Goal: Transaction & Acquisition: Obtain resource

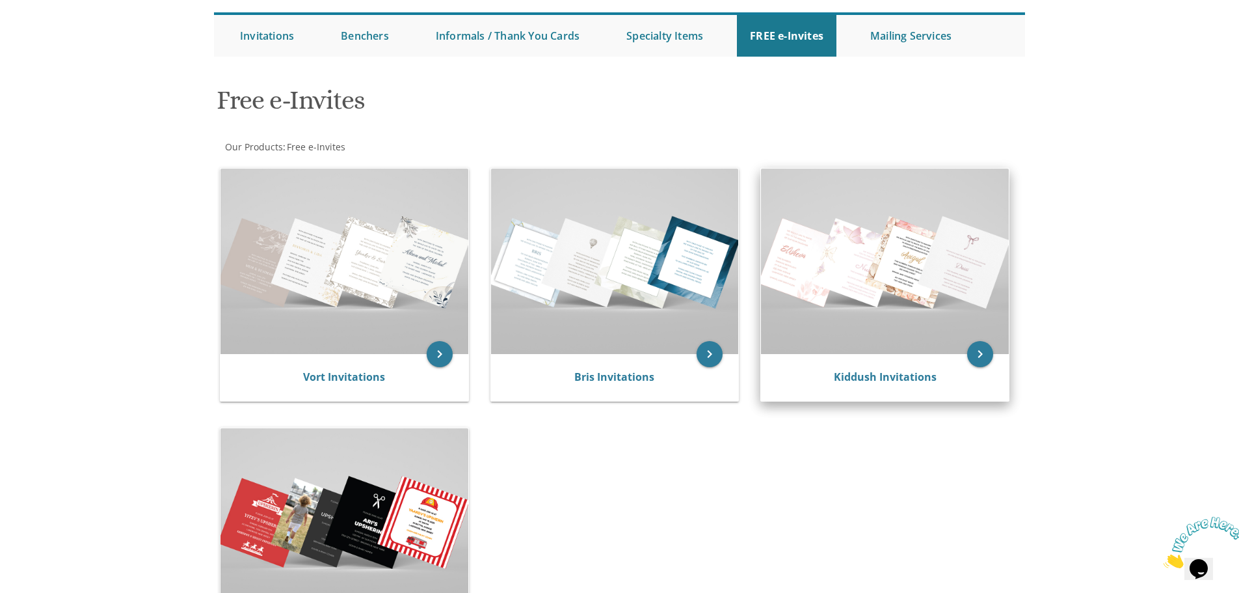
scroll to position [195, 0]
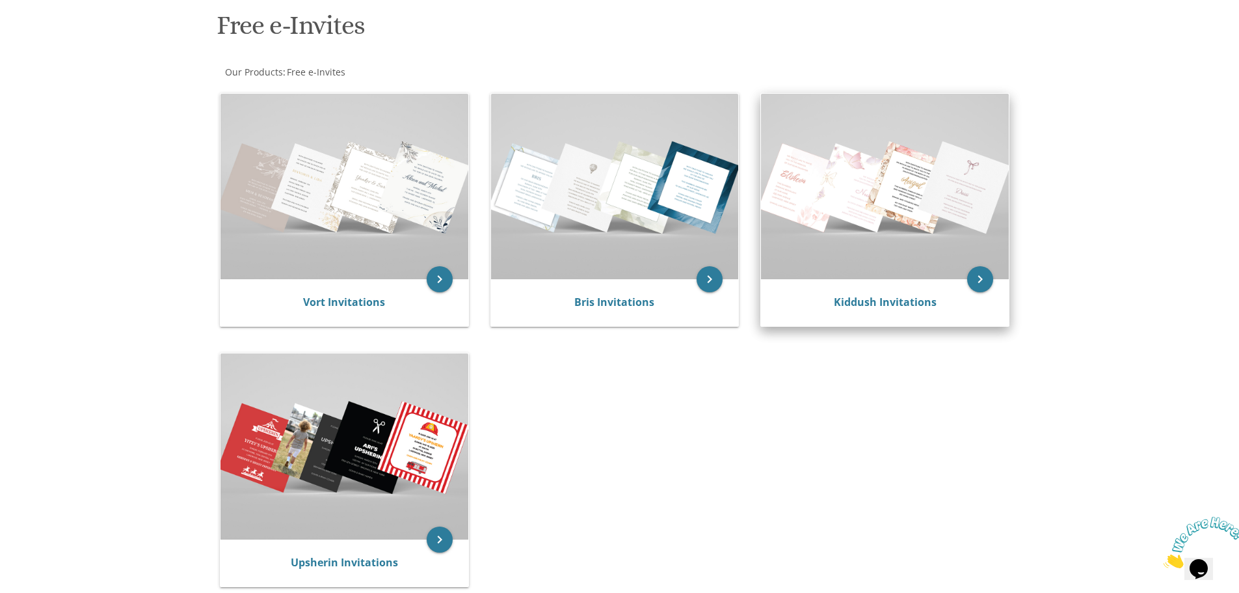
click at [892, 189] on img at bounding box center [885, 186] width 248 height 185
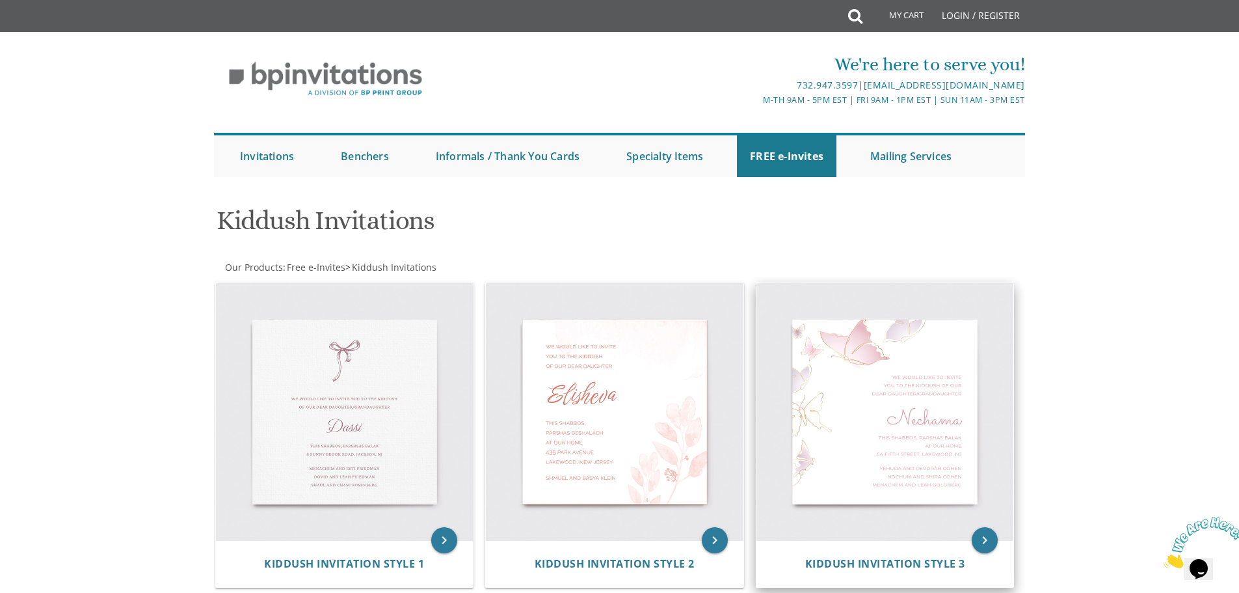
click at [943, 455] on img at bounding box center [885, 412] width 258 height 258
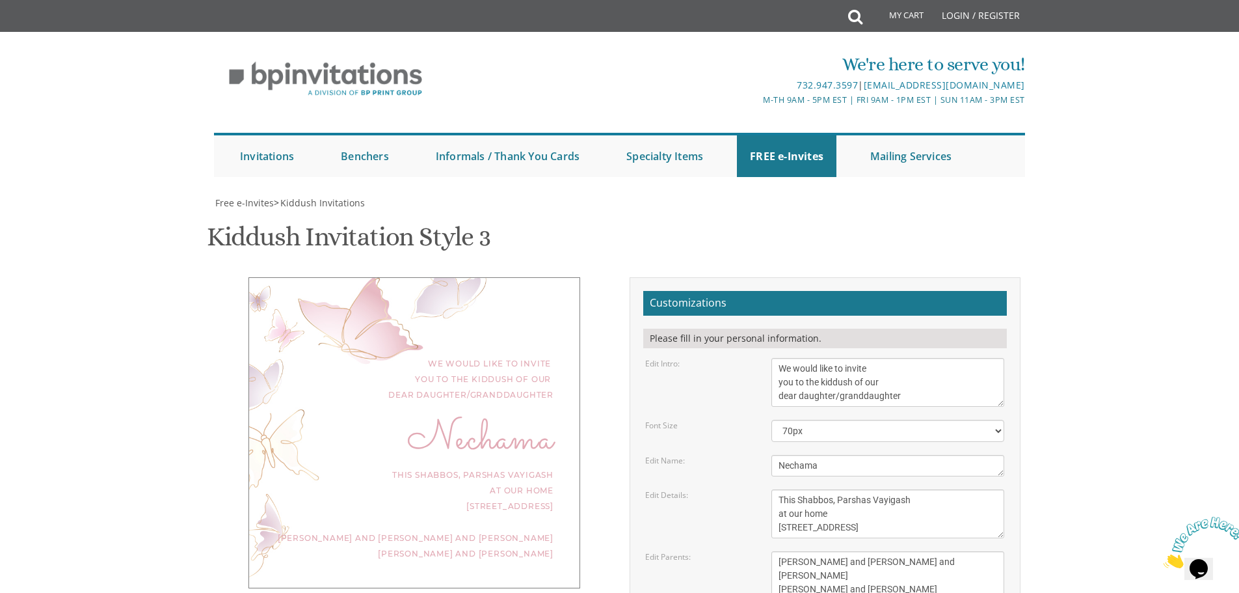
scroll to position [195, 0]
click at [820, 420] on select "40px 50px 60px 70px 80px" at bounding box center [887, 431] width 233 height 22
click at [823, 420] on select "40px 50px 60px 70px 80px" at bounding box center [887, 431] width 233 height 22
drag, startPoint x: 831, startPoint y: 273, endPoint x: 686, endPoint y: 279, distance: 144.5
click at [686, 455] on div "Edit Name: Nechama" at bounding box center [824, 465] width 379 height 21
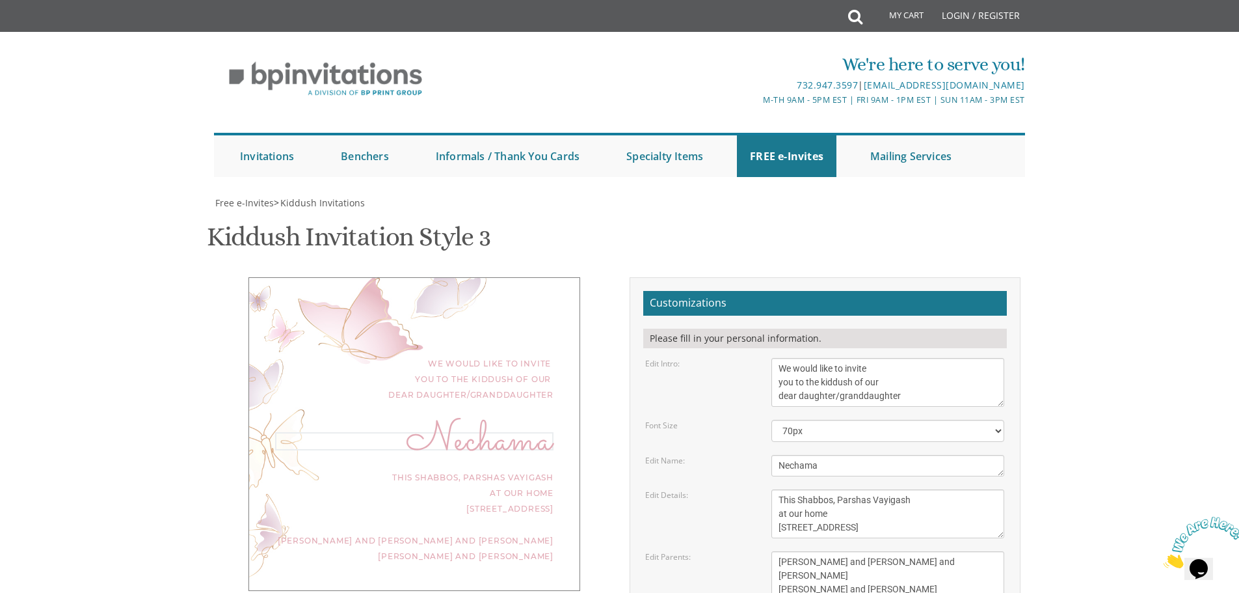
paste textarea "(בת)"
type textarea "בת"
click at [866, 489] on textarea "This Shabbos, Parshas Vayigash at our home 120 Central Avenue, Lakewood, NJ" at bounding box center [887, 513] width 233 height 49
click at [104, 68] on body "My Cart Total: View Cart Item(s) Submit My Cart Total: View Cart Item(s) Login …" at bounding box center [619, 541] width 1239 height 1083
click at [1078, 47] on body "My Cart Total: View Cart Item(s) Submit My Cart Total: View Cart Item(s) Login …" at bounding box center [619, 541] width 1239 height 1083
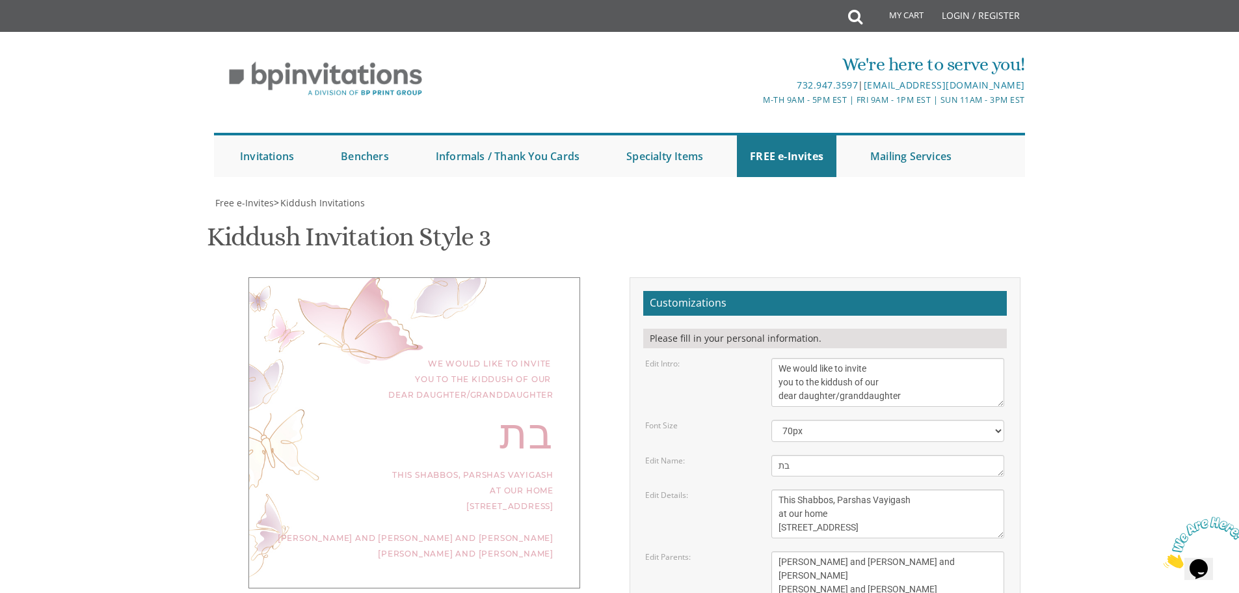
click at [968, 358] on textarea "We would like to invite you to the kiddush of our dear daughter/granddaughter" at bounding box center [887, 382] width 233 height 49
paste textarea "אודה ה' מאוד בפי ובתוך רבים אהללנו ברוב שיר ושבח להשי"ת על שהחיינו וקימנו והגיע…"
type textarea "אודה ה' מאוד בפי ובתוך רבים אהללנו ברוב שיר ושבח להשי"ת על שהחיינו וקימנו והגיע…"
click at [900, 420] on select "40px 50px 60px 70px 80px" at bounding box center [887, 431] width 233 height 22
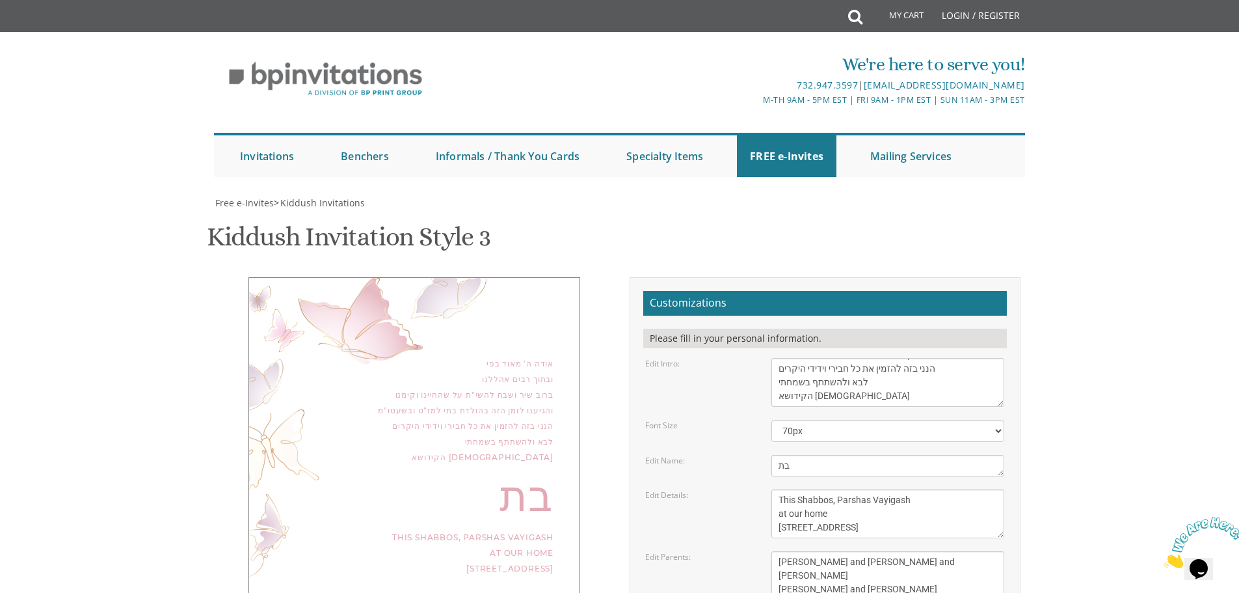
click at [655, 455] on label "Edit Name:" at bounding box center [665, 460] width 40 height 11
drag, startPoint x: 802, startPoint y: 269, endPoint x: 769, endPoint y: 270, distance: 33.2
click at [769, 455] on div "Nechama" at bounding box center [888, 465] width 252 height 21
paste textarea "הי' אי"ה ביום שבת קודש פרשת בהר בחקותי הבעל"ט"
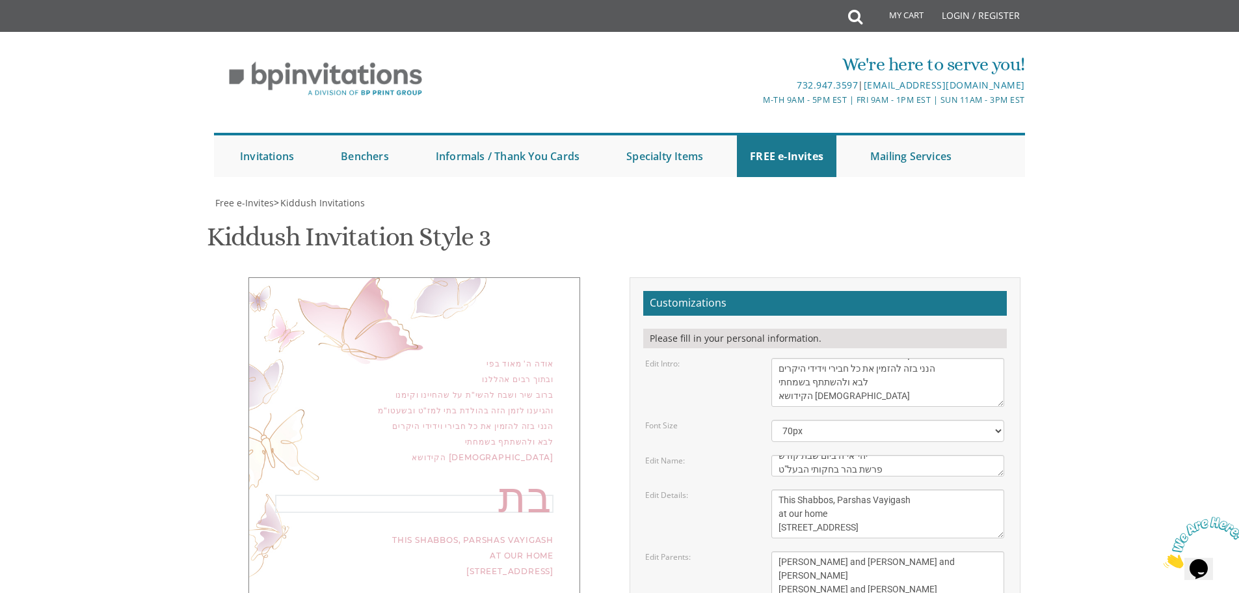
type textarea "יהי' אי"ה ביום שבת קודש פרשת בהר בחקותי הבעל"ט"
click at [929, 489] on textarea "This Shabbos, Parshas Vayigash at our home 120 Central Avenue, Lakewood, NJ" at bounding box center [887, 513] width 233 height 49
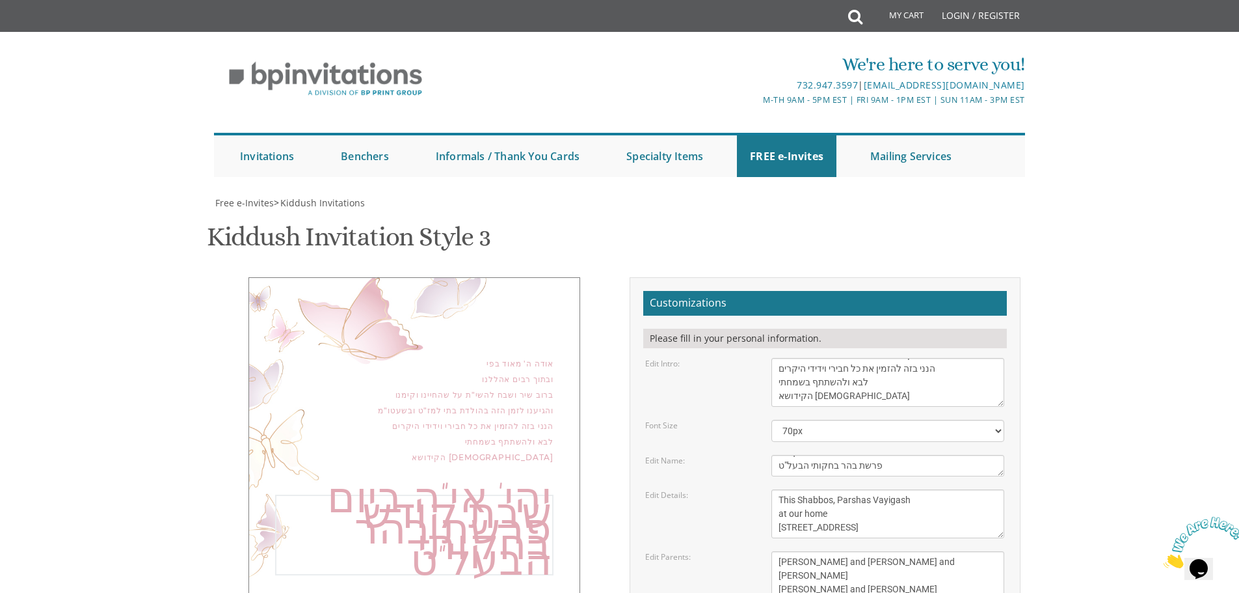
scroll to position [0, 0]
drag, startPoint x: 909, startPoint y: 273, endPoint x: 738, endPoint y: 261, distance: 172.2
click at [738, 455] on div "Edit Name: Nechama" at bounding box center [824, 465] width 379 height 21
click at [926, 489] on textarea "This Shabbos, Parshas Vayigash at our home 120 Central Avenue, Lakewood, NJ" at bounding box center [887, 513] width 233 height 49
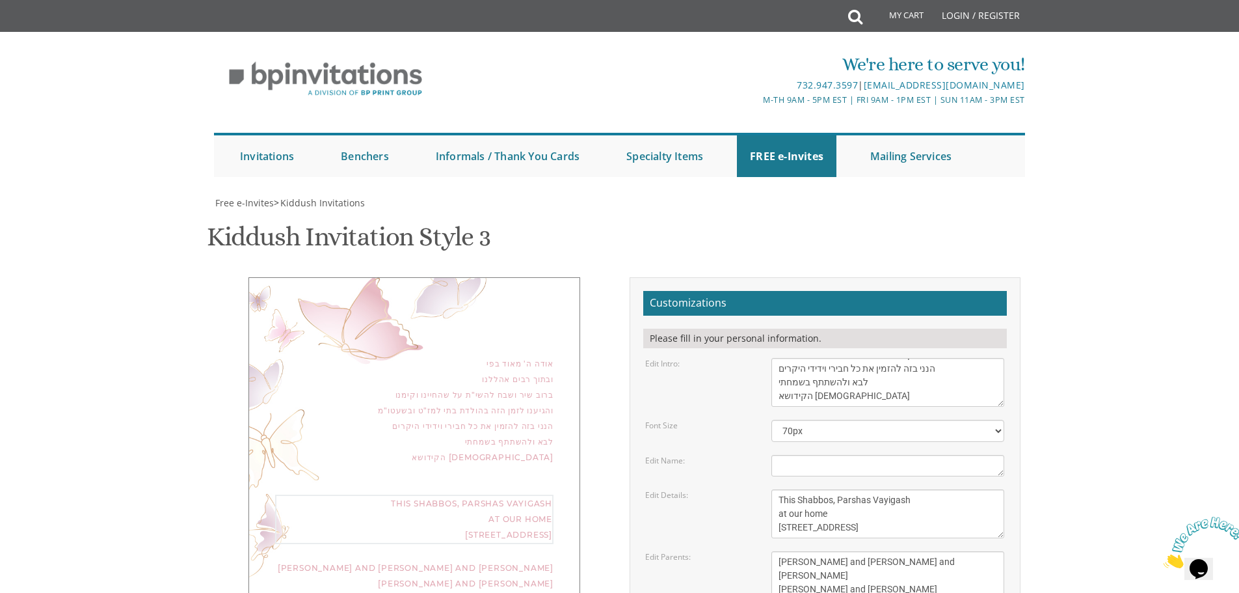
drag, startPoint x: 829, startPoint y: 323, endPoint x: 758, endPoint y: 294, distance: 77.3
click at [758, 489] on div "Edit Details: This Shabbos, Parshas Vayigash at our home 120 Central Avenue, La…" at bounding box center [824, 513] width 379 height 49
paste textarea "יהי' אי"ה ביום שבת קודש פרשת בהר בחקותי הבעל"ט"
click at [738, 455] on div "Edit Name: Nechama" at bounding box center [824, 465] width 379 height 21
click at [792, 489] on textarea "This Shabbos, Parshas Vayigash at our home 120 Central Avenue, Lakewood, NJ" at bounding box center [887, 513] width 233 height 49
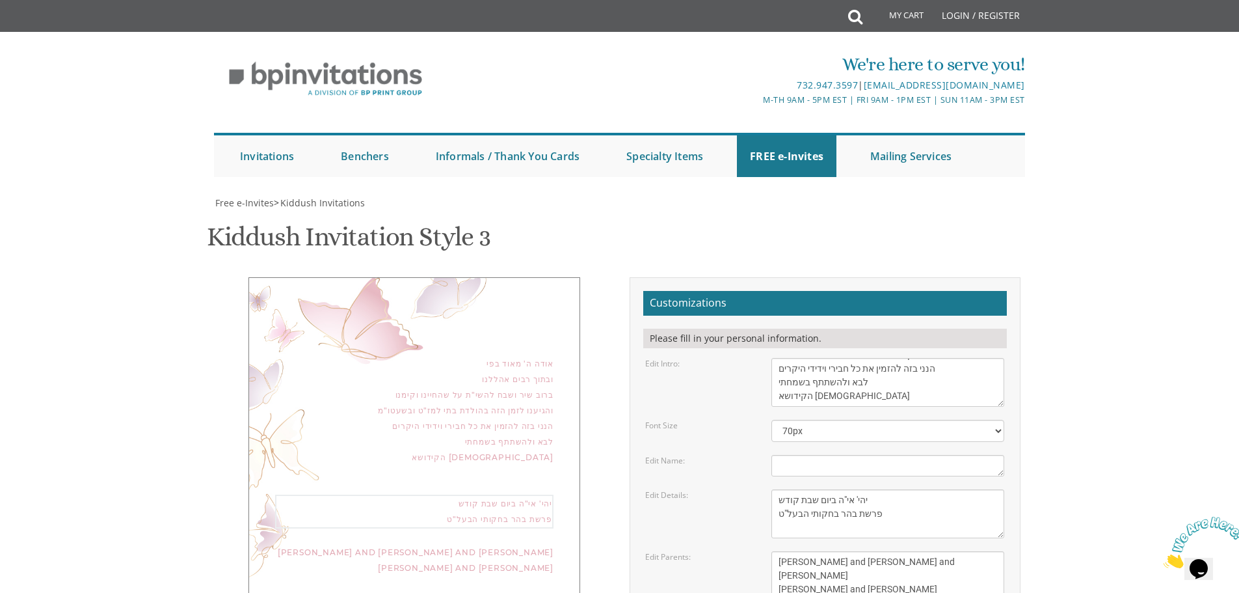
click at [902, 489] on textarea "This Shabbos, Parshas Vayigash at our home 120 Central Avenue, Lakewood, NJ" at bounding box center [887, 513] width 233 height 49
paste textarea "בביהמ"ד שבת אחים דבאבוב"
type textarea "יהי' אי"ה ביום שבת קודש פרשת בהר בחקותי הבעל"ט בביהמ"ד שבת אחים דבאבוב"
click at [1008, 489] on div "This Shabbos, Parshas Vayigash at our home 120 Central Avenue, Lakewood, NJ" at bounding box center [888, 513] width 252 height 49
drag, startPoint x: 822, startPoint y: 394, endPoint x: 764, endPoint y: 356, distance: 69.5
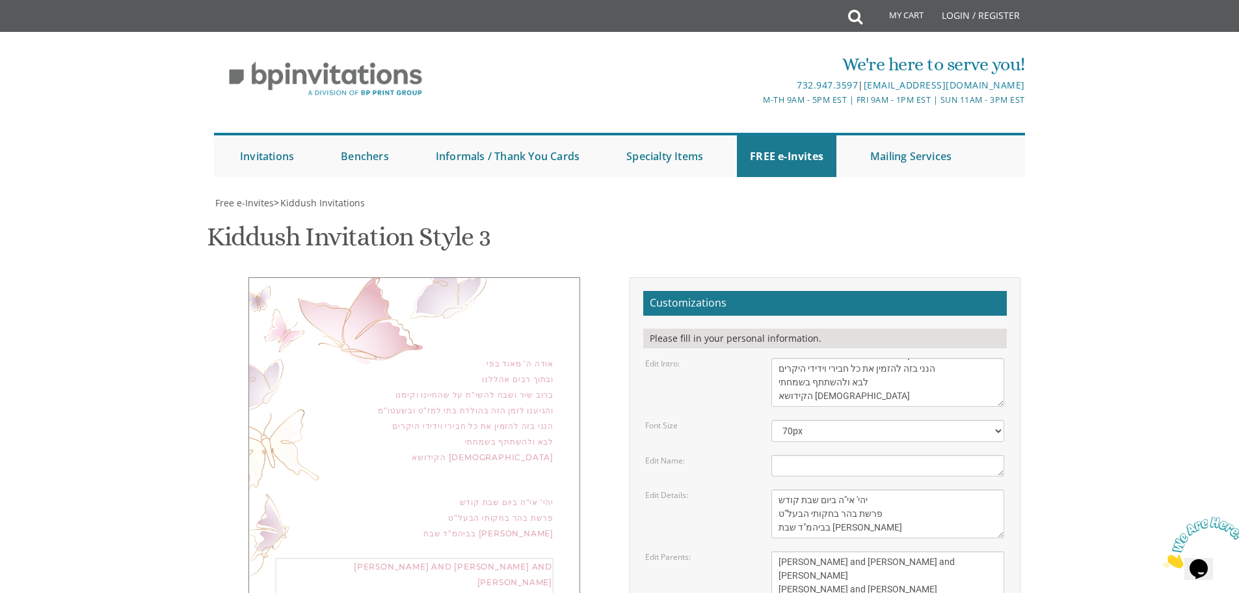
click at [764, 551] on div "Yaakov and Miriam Friedman Menachem and Shira Friedman Eli and Blimie Cohen" at bounding box center [888, 575] width 252 height 49
paste textarea "ואי"ה ביום שמחתכם ישמח לבי גם אני ידידכם המצפה לראותכם"
click at [886, 551] on textarea "Yaakov and Miriam Friedman Menachem and Shira Friedman Eli and Blimie Cohen" at bounding box center [887, 575] width 233 height 49
type textarea "ואי"ה ביום שמחתכם ישמח לבי גם אני ידידכם המצפה לראותכם"
click at [888, 489] on textarea "This Shabbos, Parshas Vayigash at our home 120 Central Avenue, Lakewood, NJ" at bounding box center [887, 513] width 233 height 49
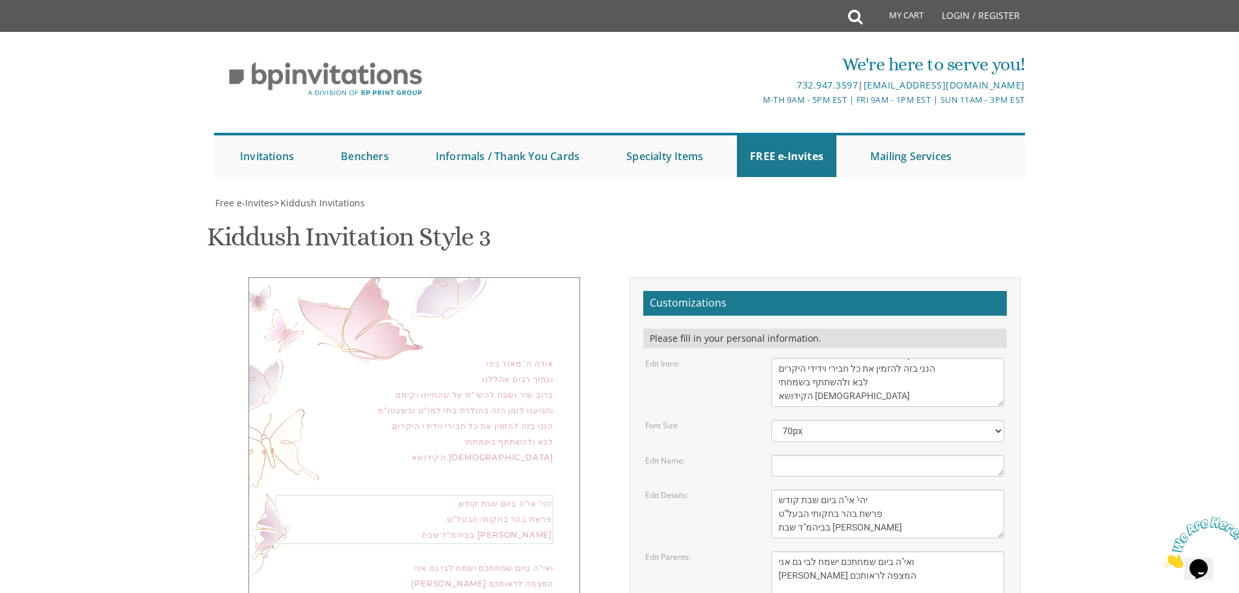
scroll to position [195, 0]
click at [835, 489] on textarea "This Shabbos, Parshas Vayigash at our home 120 Central Avenue, Lakewood, NJ" at bounding box center [887, 513] width 233 height 49
paste textarea "אה"
click at [885, 489] on textarea "This Shabbos, Parshas Vayigash at our home 120 Central Avenue, Lakewood, NJ" at bounding box center [887, 513] width 233 height 49
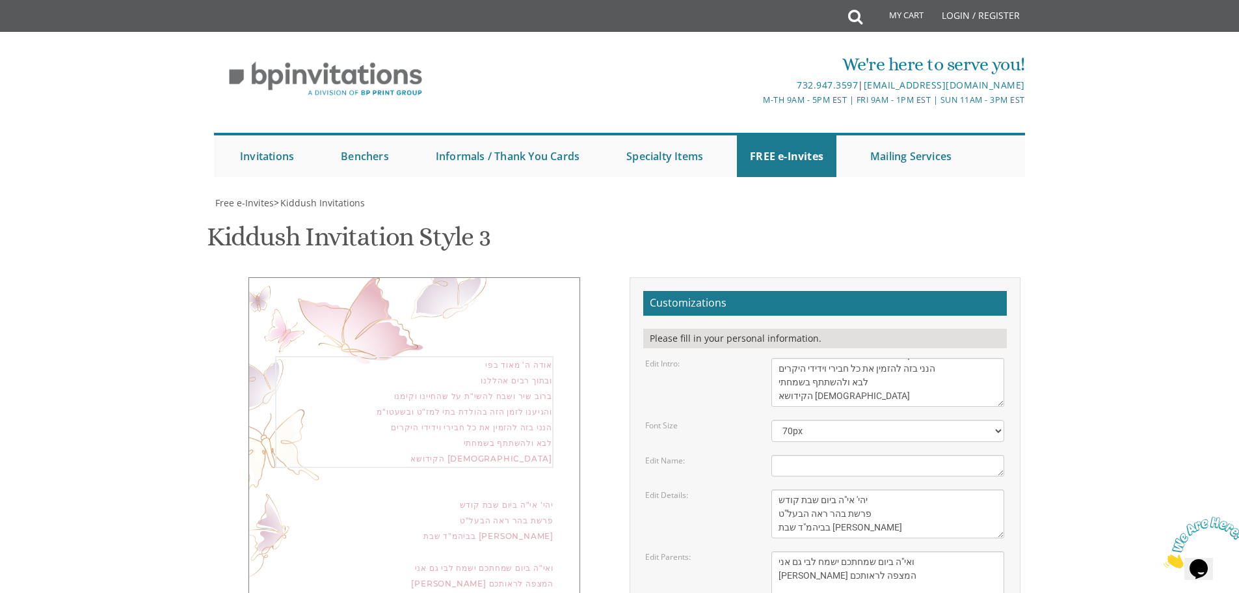
click at [879, 358] on textarea "We would like to invite you to the kiddush of our dear daughter/granddaughter" at bounding box center [887, 382] width 233 height 49
click at [842, 489] on textarea "This Shabbos, Parshas Vayigash at our home 120 Central Avenue, Lakewood, NJ" at bounding box center [887, 513] width 233 height 49
click at [937, 489] on textarea "This Shabbos, Parshas Vayigash at our home 120 Central Avenue, Lakewood, NJ" at bounding box center [887, 513] width 233 height 49
type textarea "יהי' אי"ה ביום שבת קודש פרשת ראה הבעל"ט בביהמ"ד שבת אחים דבאבוב"
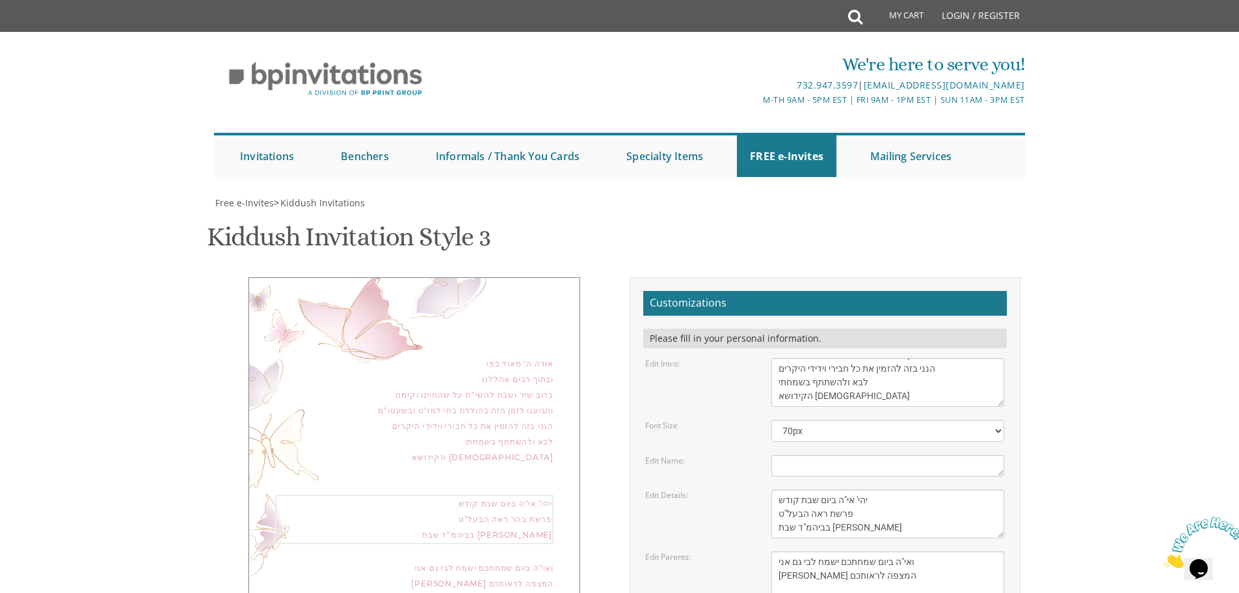
click at [902, 358] on textarea "We would like to invite you to the kiddush of our dear daughter/granddaughter" at bounding box center [887, 382] width 233 height 49
click at [550, 557] on div "ואי"ה ביום שמחתכם ישמח לבי גם אני ידידכם המצפה לראותכם" at bounding box center [414, 572] width 278 height 31
click at [892, 551] on textarea "Yaakov and Miriam Friedman Menachem and Shira Friedman Eli and Blimie Cohen" at bounding box center [887, 575] width 233 height 49
click at [879, 551] on textarea "Yaakov and Miriam Friedman Menachem and Shira Friedman Eli and Blimie Cohen" at bounding box center [887, 575] width 233 height 49
paste textarea "שמואל מרדכי"
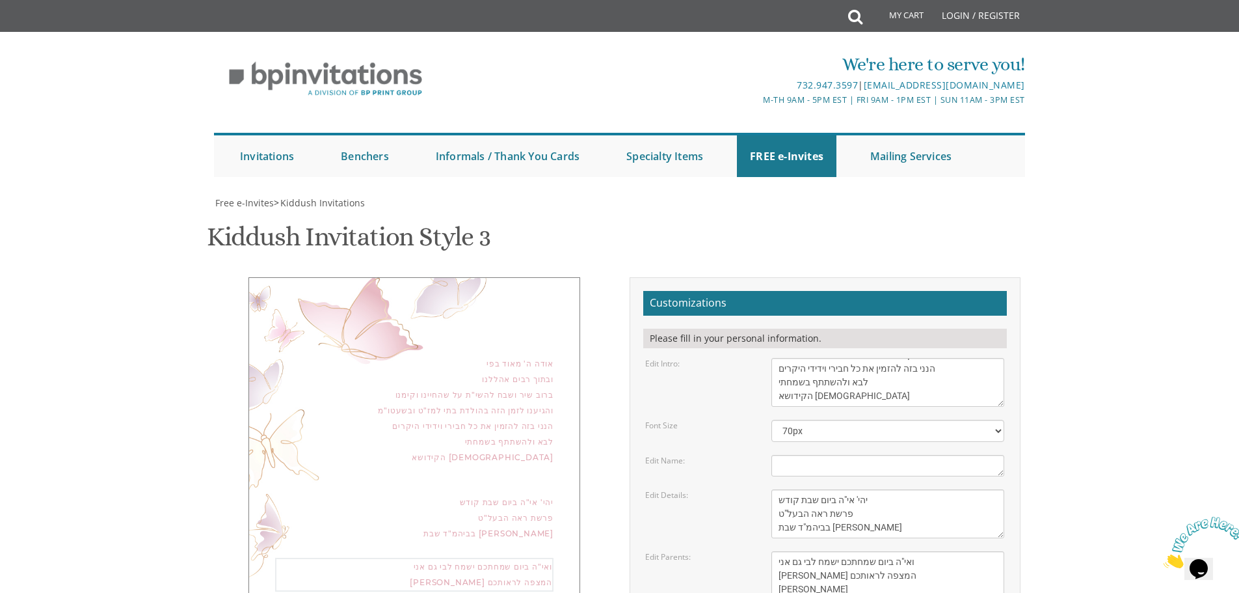
click at [909, 489] on textarea "This Shabbos, Parshas Vayigash at our home 120 Central Avenue, Lakewood, NJ" at bounding box center [887, 513] width 233 height 49
click at [780, 551] on textarea "Yaakov and Miriam Friedman Menachem and Shira Friedman Eli and Blimie Cohen" at bounding box center [887, 575] width 233 height 49
paste textarea "גרעבער"
click at [810, 551] on textarea "Yaakov and Miriam Friedman Menachem and Shira Friedman Eli and Blimie Cohen" at bounding box center [887, 575] width 233 height 49
click at [900, 551] on textarea "Yaakov and Miriam Friedman Menachem and Shira Friedman Eli and Blimie Cohen" at bounding box center [887, 575] width 233 height 49
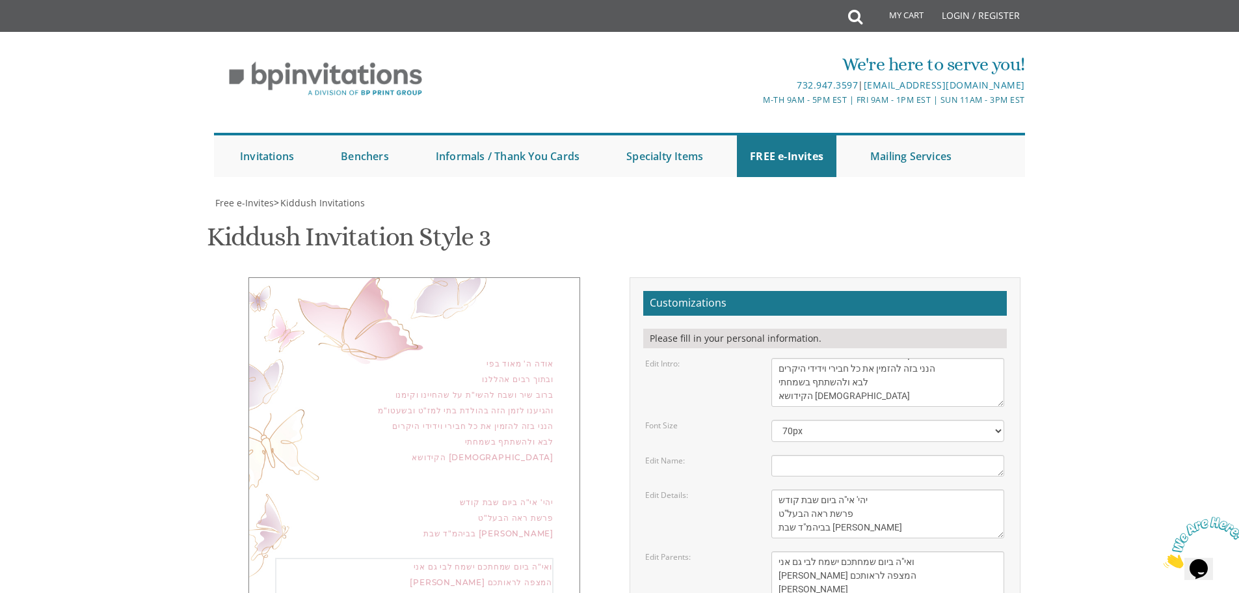
type textarea "ואי"ה ביום שמחתכם ישמח לבי גם אני [PERSON_NAME] המצפה לראותכם [PERSON_NAME]"
click at [876, 358] on textarea "We would like to invite you to the kiddush of our dear daughter/granddaughter" at bounding box center [887, 382] width 233 height 49
click at [858, 420] on select "40px 50px 60px 70px 80px" at bounding box center [887, 431] width 233 height 22
click at [771, 420] on select "40px 50px 60px 70px 80px" at bounding box center [887, 431] width 233 height 22
click at [907, 489] on textarea "This Shabbos, Parshas Vayigash at our home 120 Central Avenue, Lakewood, NJ" at bounding box center [887, 513] width 233 height 49
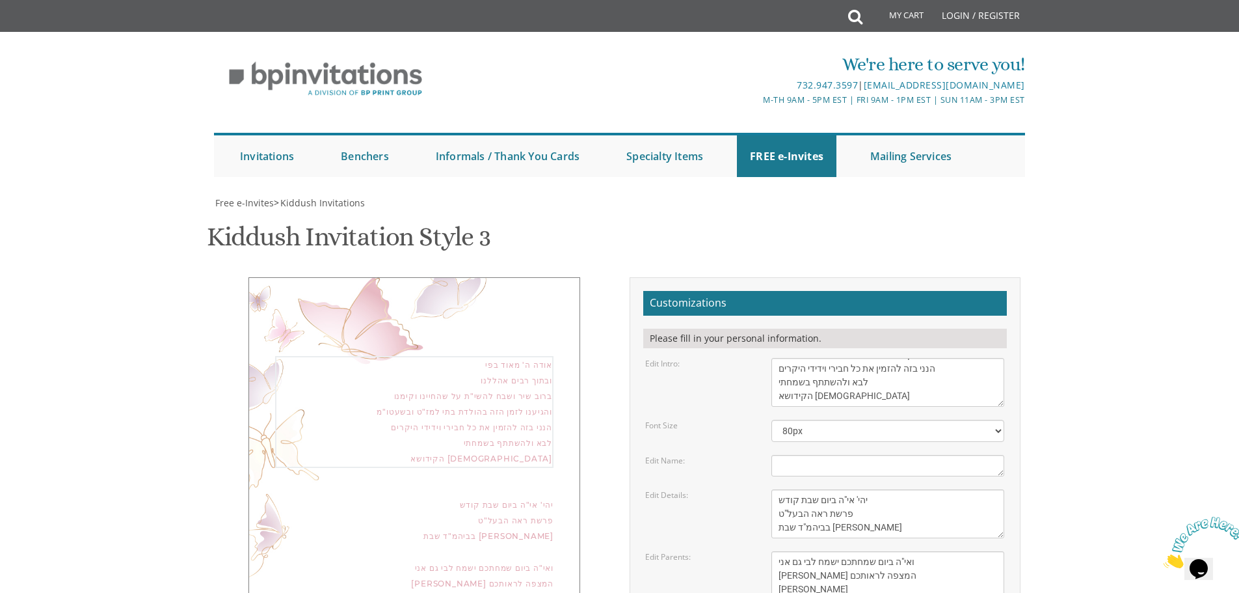
click at [894, 358] on textarea "We would like to invite you to the kiddush of our dear daughter/granddaughter" at bounding box center [887, 382] width 233 height 49
click at [872, 551] on textarea "Yaakov and Miriam Friedman Menachem and Shira Friedman Eli and Blimie Cohen" at bounding box center [887, 575] width 233 height 49
click at [918, 489] on textarea "This Shabbos, Parshas Vayigash at our home 120 Central Avenue, Lakewood, NJ" at bounding box center [887, 513] width 233 height 49
drag, startPoint x: 902, startPoint y: 398, endPoint x: 763, endPoint y: 395, distance: 138.6
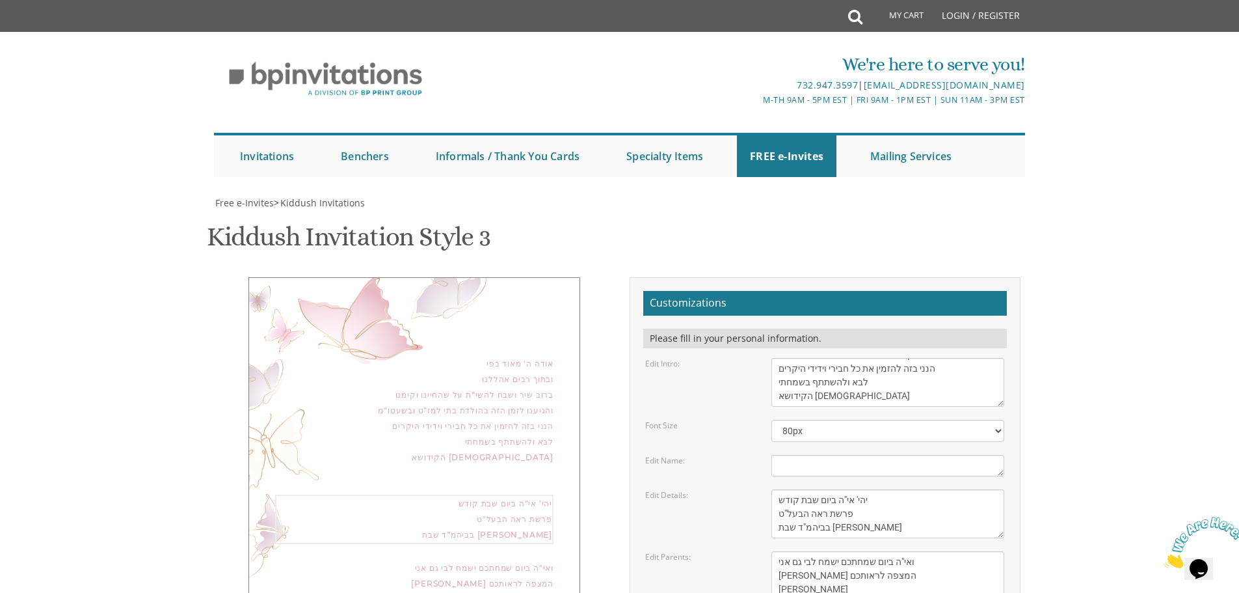
click at [763, 489] on div "This Shabbos, Parshas Vayigash at our home 120 Central Avenue, Lakewood, NJ" at bounding box center [888, 513] width 252 height 49
click at [830, 420] on select "40px 50px 60px 70px 80px" at bounding box center [887, 431] width 233 height 22
click at [771, 420] on select "40px 50px 60px 70px 80px" at bounding box center [887, 431] width 233 height 22
click at [865, 358] on textarea "We would like to invite you to the kiddush of our dear daughter/granddaughter" at bounding box center [887, 382] width 233 height 49
click at [854, 348] on form "Customizations Please fill in your personal information. Edit Intro: We would l…" at bounding box center [825, 503] width 364 height 424
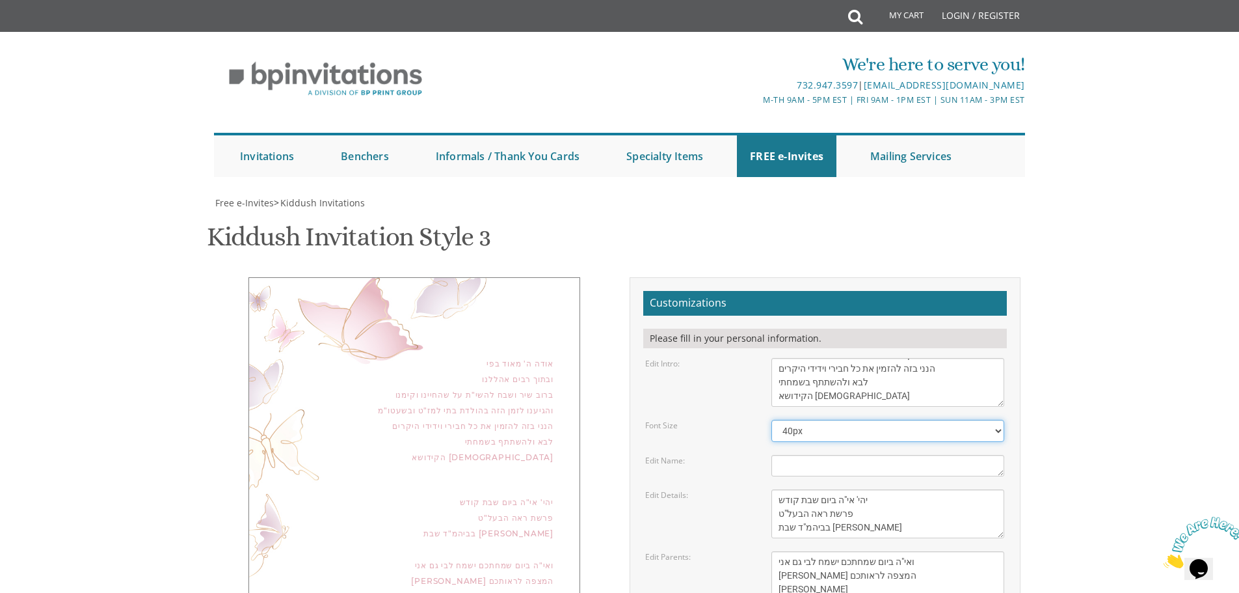
click at [859, 420] on select "40px 50px 60px 70px 80px" at bounding box center [887, 431] width 233 height 22
select select "80px"
click at [771, 420] on select "40px 50px 60px 70px 80px" at bounding box center [887, 431] width 233 height 22
click at [483, 362] on div "אודה ה' מאוד בפי ובתוך רבים אהללנו ברוב שיר ושבח להשי"ת על שהחיינו וקימנו והגיע…" at bounding box center [414, 454] width 332 height 354
click at [855, 551] on textarea "Yaakov and Miriam Friedman Menachem and Shira Friedman Eli and Blimie Cohen" at bounding box center [887, 575] width 233 height 49
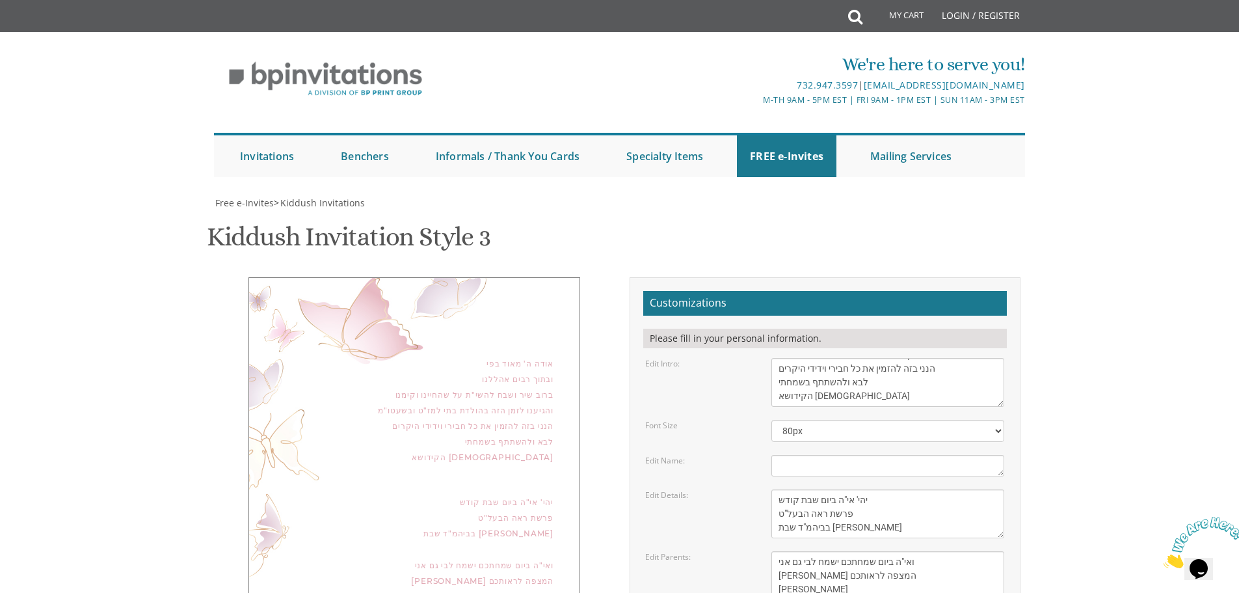
click at [868, 412] on form "Customizations Please fill in your personal information. Edit Intro: We would l…" at bounding box center [825, 503] width 364 height 424
drag, startPoint x: 887, startPoint y: 559, endPoint x: 744, endPoint y: 37, distance: 541.4
click at [490, 557] on div "ואי"ה ביום שמחתכם ישמח לבי גם אני [PERSON_NAME] המצפה לראותכם [PERSON_NAME]" at bounding box center [414, 580] width 278 height 47
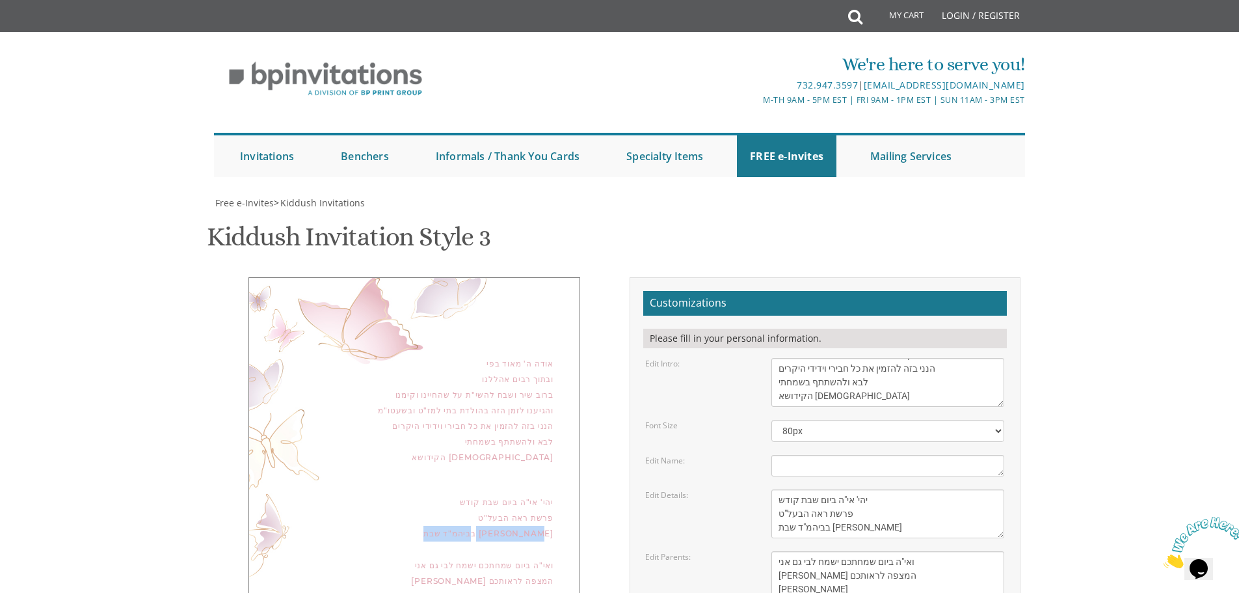
drag, startPoint x: 543, startPoint y: 339, endPoint x: 451, endPoint y: 340, distance: 91.7
click at [451, 494] on div "יהי' אי"ה ביום שבת קודש פרשת ראה הבעל"ט בביהמ"ד שבת אחים דבאבוב" at bounding box center [414, 517] width 278 height 47
drag, startPoint x: 864, startPoint y: 334, endPoint x: 773, endPoint y: 337, distance: 91.1
click at [773, 489] on textarea "This Shabbos, Parshas Vayigash at our home 120 Central Avenue, Lakewood, NJ" at bounding box center [887, 513] width 233 height 49
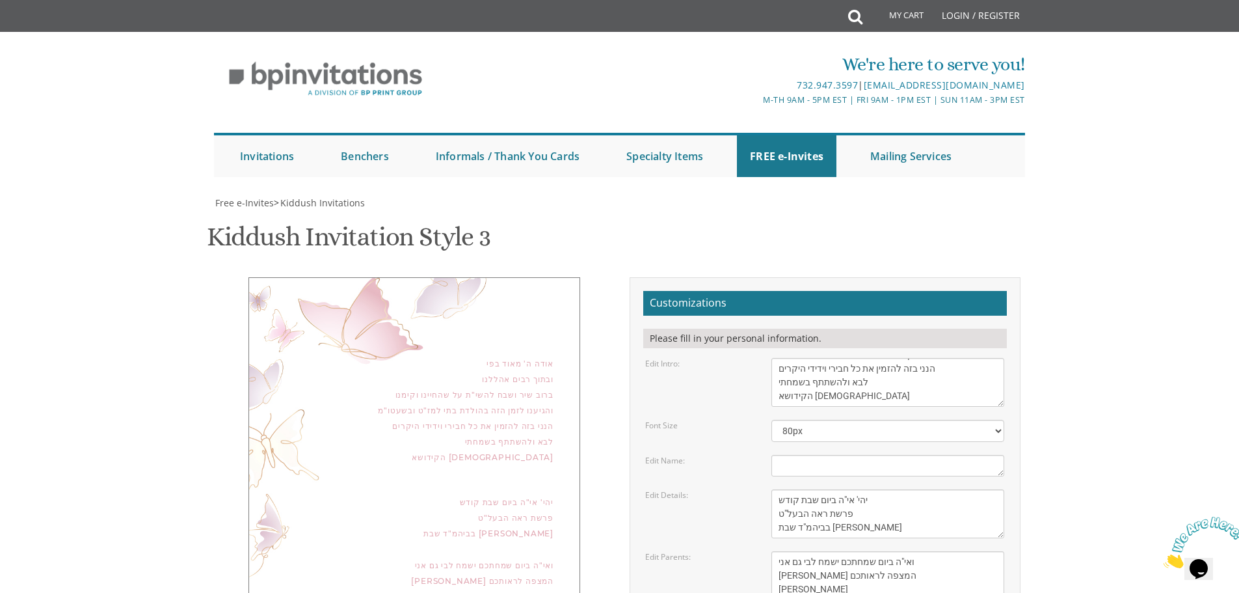
click at [1149, 309] on body "My Cart Total: View Cart Item(s) Submit My Cart Total: View Cart Item(s) Login …" at bounding box center [619, 541] width 1239 height 1083
drag, startPoint x: 451, startPoint y: 257, endPoint x: 414, endPoint y: 397, distance: 144.7
click at [415, 494] on div "יהי' אי"ה ביום שבת קודש פרשת ראה הבעל"ט בביהמ"ד שבת אחים דבאבוב" at bounding box center [414, 517] width 278 height 47
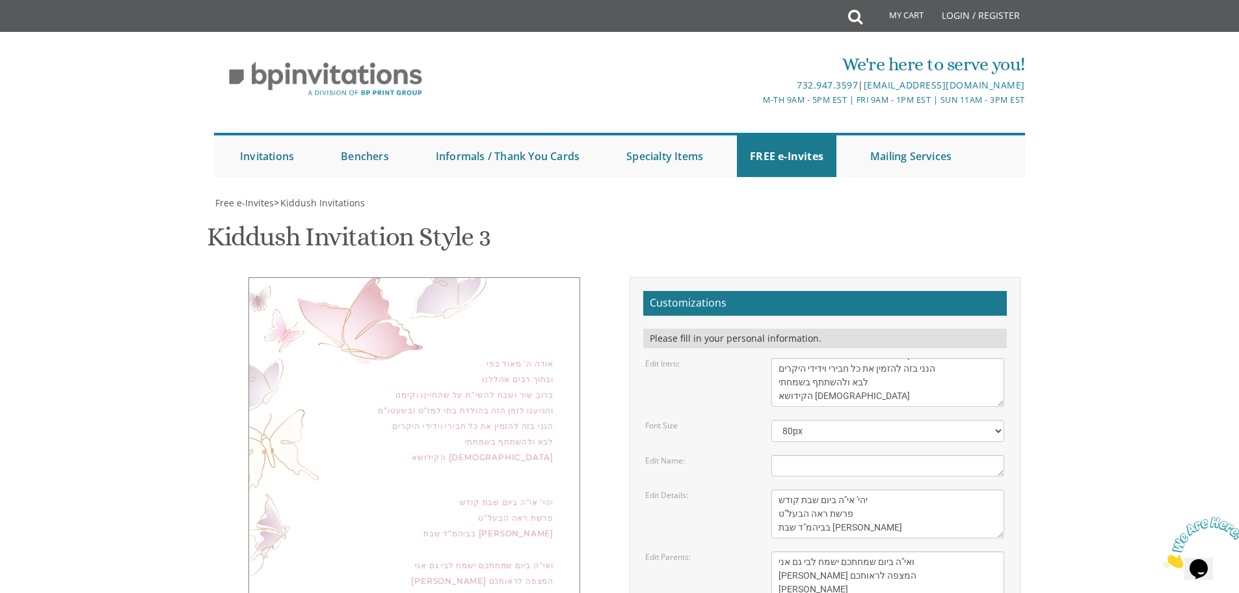
scroll to position [195, 0]
click at [413, 482] on div "אודה ה' מאוד בפי ובתוך רבים אהללנו ברוב שיר ושבח להשי"ת על שהחיינו וקימנו והגיע…" at bounding box center [619, 507] width 821 height 461
click at [477, 557] on div "ואי"ה ביום שמחתכם ישמח לבי גם אני [PERSON_NAME] המצפה לראותכם [PERSON_NAME]" at bounding box center [414, 580] width 278 height 47
click at [518, 440] on div "אודה ה' מאוד בפי ובתוך רבים אהללנו ברוב שיר ושבח להשי"ת על שהחיינו וקימנו והגיע…" at bounding box center [414, 462] width 410 height 370
drag, startPoint x: 530, startPoint y: 419, endPoint x: 388, endPoint y: 396, distance: 144.3
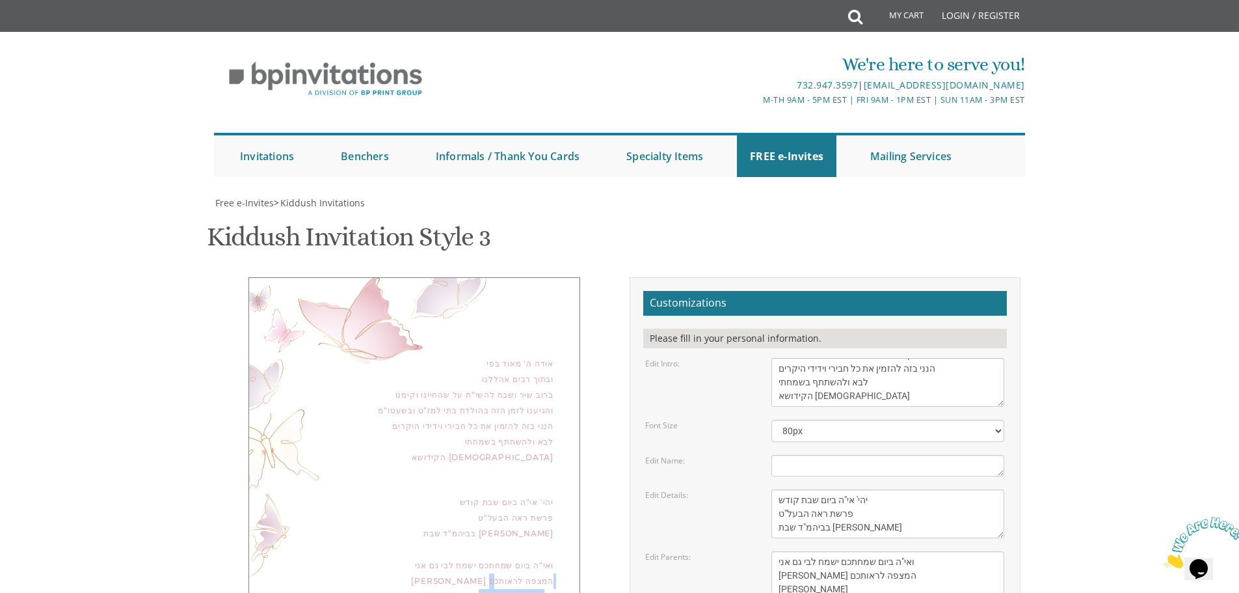
click at [388, 396] on div "אודה ה' מאוד בפי ובתוך רבים אהללנו ברוב שיר ושבח להשי"ת על שהחיינו וקימנו והגיע…" at bounding box center [414, 454] width 332 height 354
drag, startPoint x: 482, startPoint y: 358, endPoint x: 507, endPoint y: 351, distance: 25.7
click at [483, 357] on div "אודה ה' מאוד בפי ובתוך רבים אהללנו ברוב שיר ושבח להשי"ת על שהחיינו וקימנו והגיע…" at bounding box center [414, 454] width 332 height 354
drag, startPoint x: 550, startPoint y: 336, endPoint x: 466, endPoint y: 334, distance: 84.6
click at [466, 494] on div "יהי' אי"ה ביום שבת קודש פרשת ראה הבעל"ט בביהמ"ד שבת אחים דבאבוב" at bounding box center [414, 517] width 278 height 47
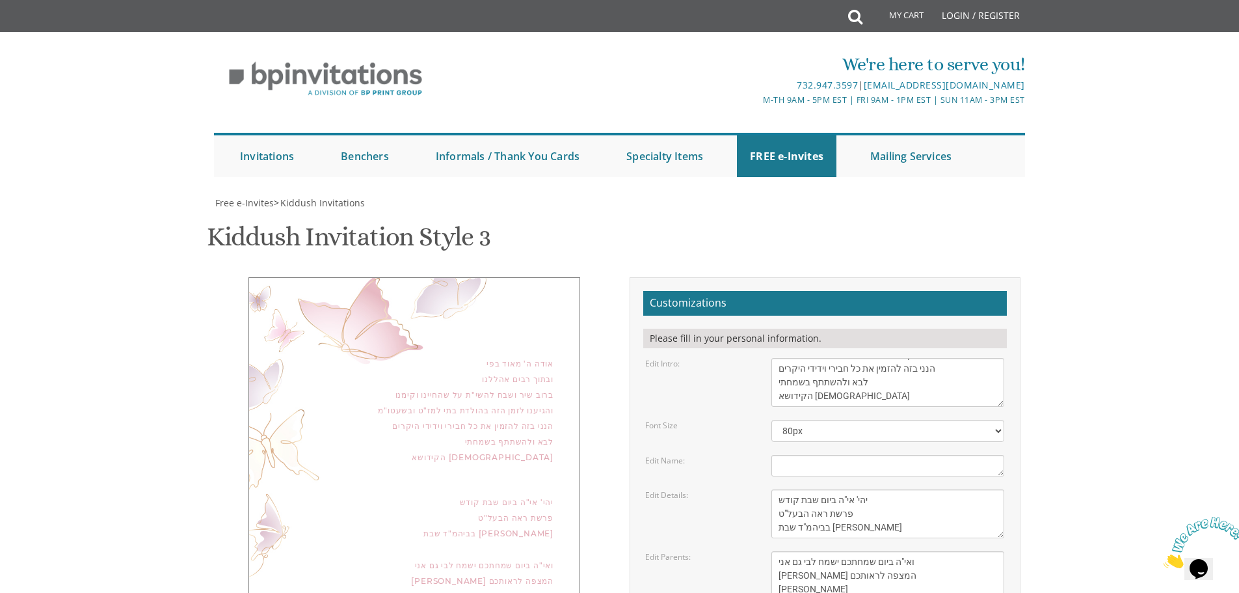
click at [488, 350] on div "אודה ה' מאוד בפי ובתוך רבים אהללנו ברוב שיר ושבח להשי"ת על שהחיינו וקימנו והגיע…" at bounding box center [414, 454] width 332 height 354
click at [520, 557] on div "ואי"ה ביום שמחתכם ישמח לבי גם אני [PERSON_NAME] המצפה לראותכם [PERSON_NAME]" at bounding box center [414, 580] width 278 height 47
drag, startPoint x: 554, startPoint y: 340, endPoint x: 454, endPoint y: 335, distance: 100.3
click at [454, 335] on div "אודה ה' מאוד בפי ובתוך רבים אהללנו ברוב שיר ושבח להשי"ת על שהחיינו וקימנו והגיע…" at bounding box center [414, 454] width 332 height 354
click at [457, 557] on div "ואי"ה ביום שמחתכם ישמח לבי גם אני [PERSON_NAME] המצפה לראותכם [PERSON_NAME]" at bounding box center [414, 580] width 278 height 47
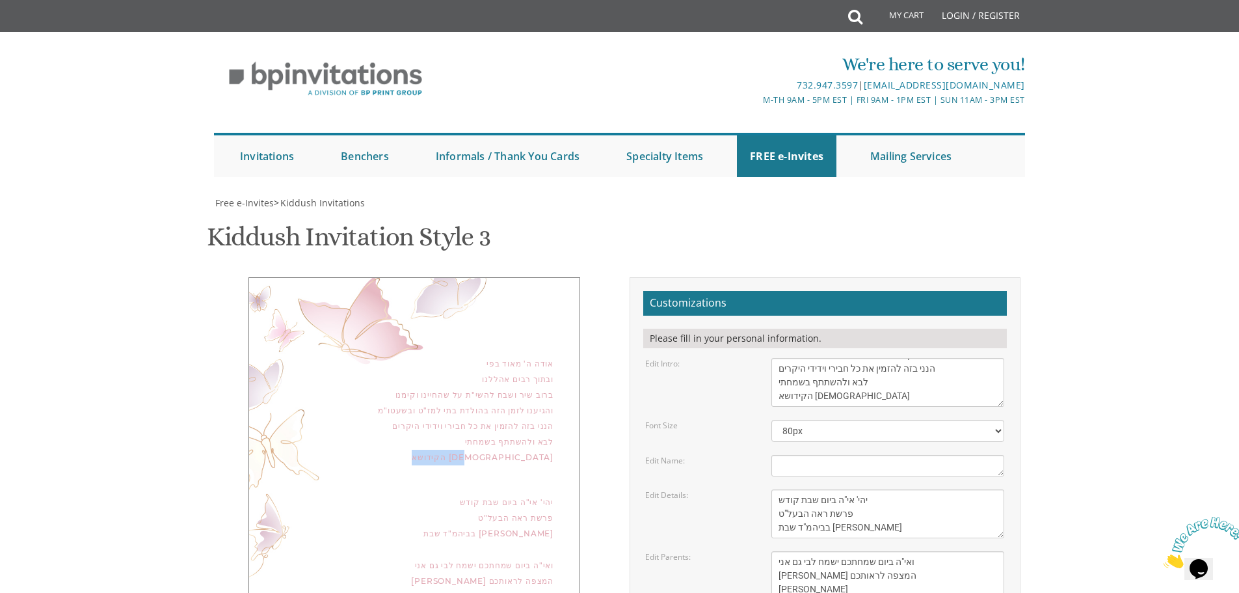
drag, startPoint x: 554, startPoint y: 263, endPoint x: 505, endPoint y: 266, distance: 48.9
click at [505, 277] on div "אודה ה' מאוד בפי ובתוך רבים אהללנו ברוב שיר ושבח להשי"ת על שהחיינו וקימנו והגיע…" at bounding box center [414, 454] width 332 height 354
copy div "הקידושא רבא"
click at [810, 455] on textarea "Nechama" at bounding box center [887, 465] width 233 height 21
paste textarea "הקידושא רבא"
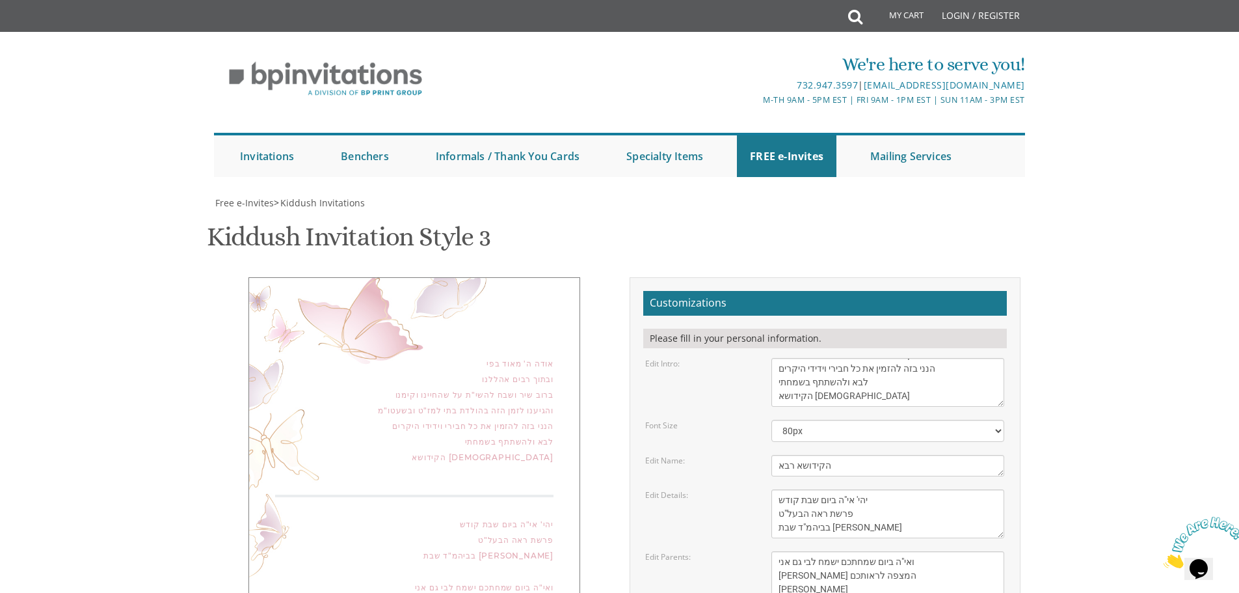
type textarea "הקידושא רבא"
click at [858, 358] on textarea "We would like to invite you to the kiddush of our dear daughter/granddaughter" at bounding box center [887, 382] width 233 height 49
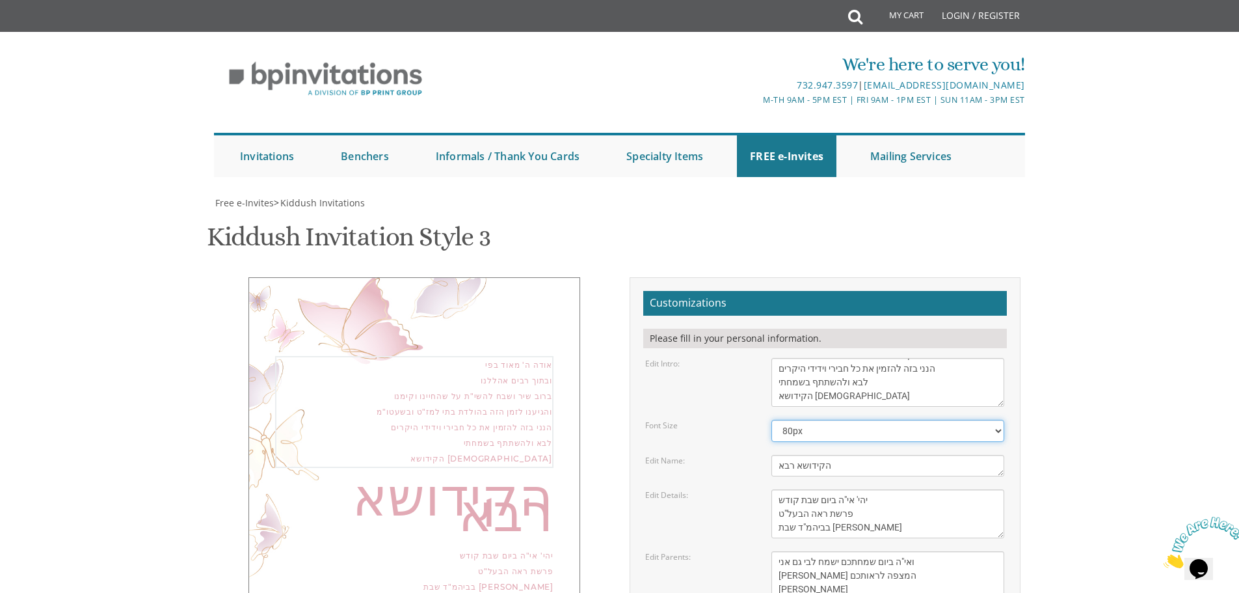
click at [876, 420] on select "40px 50px 60px 70px 80px" at bounding box center [887, 431] width 233 height 22
click at [771, 420] on select "40px 50px 60px 70px 80px" at bounding box center [887, 431] width 233 height 22
click at [835, 420] on select "40px 50px 60px 70px 80px" at bounding box center [887, 431] width 233 height 22
select select "50px"
click at [771, 420] on select "40px 50px 60px 70px 80px" at bounding box center [887, 431] width 233 height 22
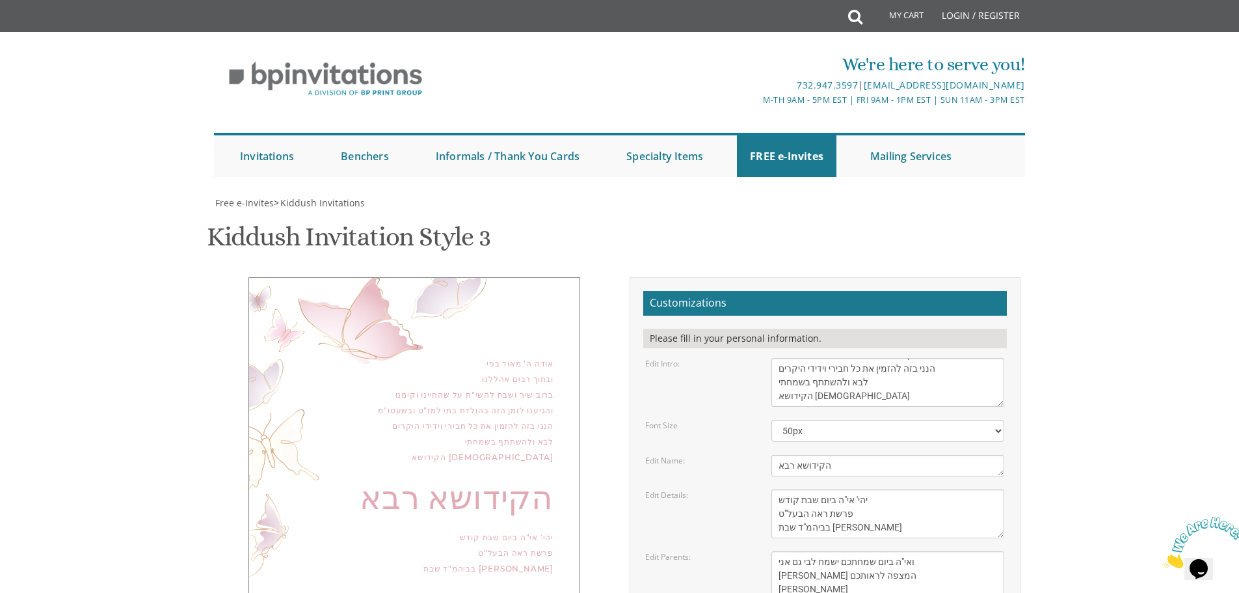
click at [543, 356] on div "אודה ה' מאוד בפי ובתוך רבים אהללנו ברוב שיר ושבח להשי"ת על שהחיינו וקימנו והגיע…" at bounding box center [414, 410] width 278 height 109
drag, startPoint x: 838, startPoint y: 197, endPoint x: 753, endPoint y: 200, distance: 85.3
click at [753, 358] on div "Edit Intro: We would like to invite you to the kiddush of our dear daughter/gra…" at bounding box center [824, 382] width 379 height 49
click at [836, 358] on textarea "We would like to invite you to the kiddush of our dear daughter/granddaughter" at bounding box center [887, 382] width 233 height 49
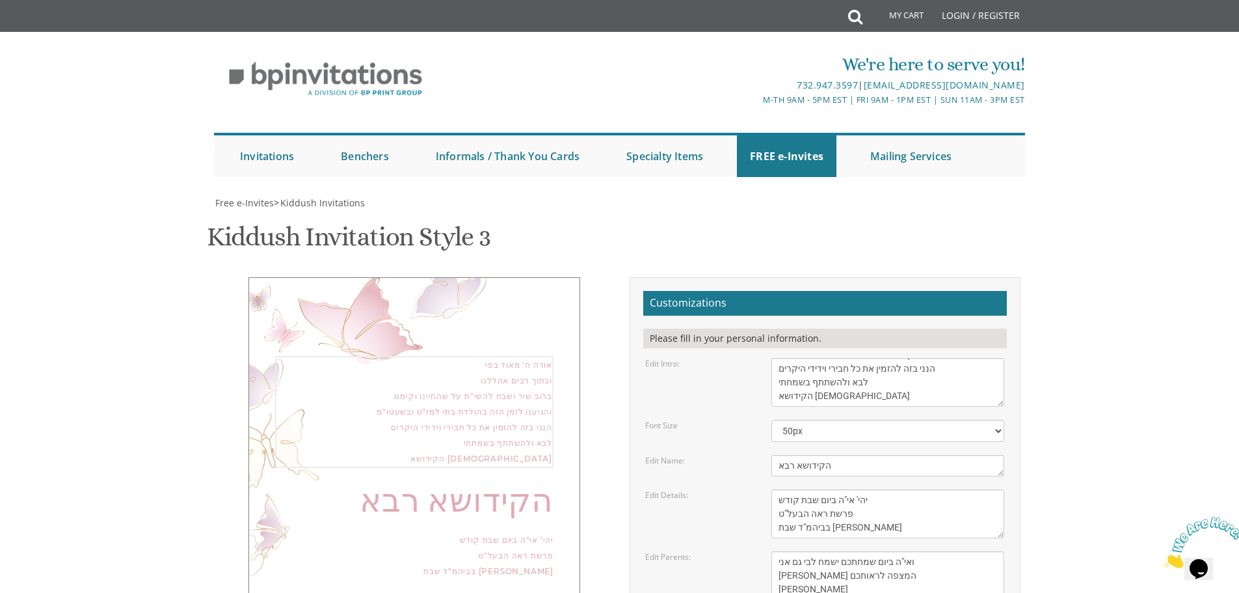
drag, startPoint x: 825, startPoint y: 189, endPoint x: 764, endPoint y: 190, distance: 61.8
click at [764, 358] on div "We would like to invite you to the kiddush of our dear daughter/granddaughter" at bounding box center [888, 382] width 252 height 49
type textarea "אודה ה' מאוד בפי ובתוך רבים אהללנו ברוב שיר ושבח להשי"ת על שהחיינו וקימנו והגיע…"
click at [862, 420] on select "40px 50px 60px 70px 80px" at bounding box center [887, 431] width 233 height 22
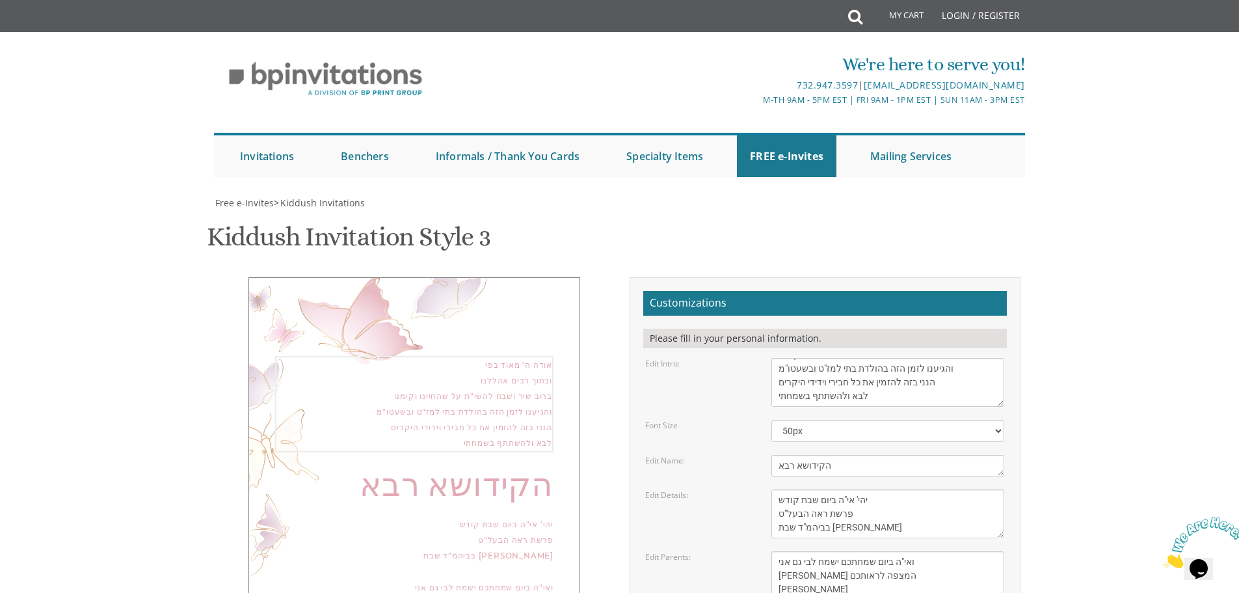
click at [864, 358] on textarea "We would like to invite you to the kiddush of our dear daughter/granddaughter" at bounding box center [887, 382] width 233 height 49
click at [895, 489] on textarea "This Shabbos, Parshas Vayigash at our home 120 Central Avenue, Lakewood, NJ" at bounding box center [887, 513] width 233 height 49
click at [442, 577] on div "ואי"ה ביום שמחתכם ישמח לבי גם אני [PERSON_NAME] המצפה לראותכם [PERSON_NAME]" at bounding box center [414, 600] width 278 height 47
click at [896, 489] on textarea "This Shabbos, Parshas Vayigash at our home 120 Central Avenue, Lakewood, NJ" at bounding box center [887, 513] width 233 height 49
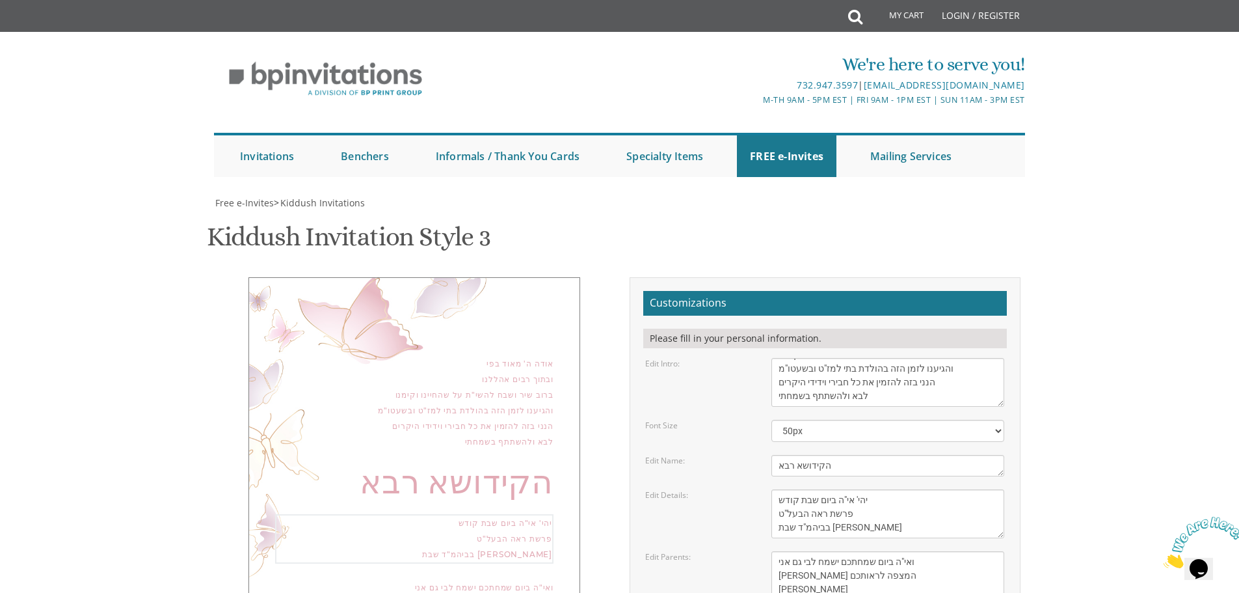
paste textarea "Laurel Ave, Fallsburg, NY 12733"
type textarea "יהי' אי"ה ביום שבת קודש פרשת ראה הבעל"ט בביהמ"ד שבת אחים [STREET_ADDRESS]"
click at [909, 358] on textarea "We would like to invite you to the kiddush of our dear daughter/granddaughter" at bounding box center [887, 382] width 233 height 49
click at [520, 277] on div "אודה ה' מאוד בפי ובתוך רבים אהללנו ברוב שיר ושבח להשי"ת על שהחיינו וקימנו והגיע…" at bounding box center [414, 465] width 332 height 376
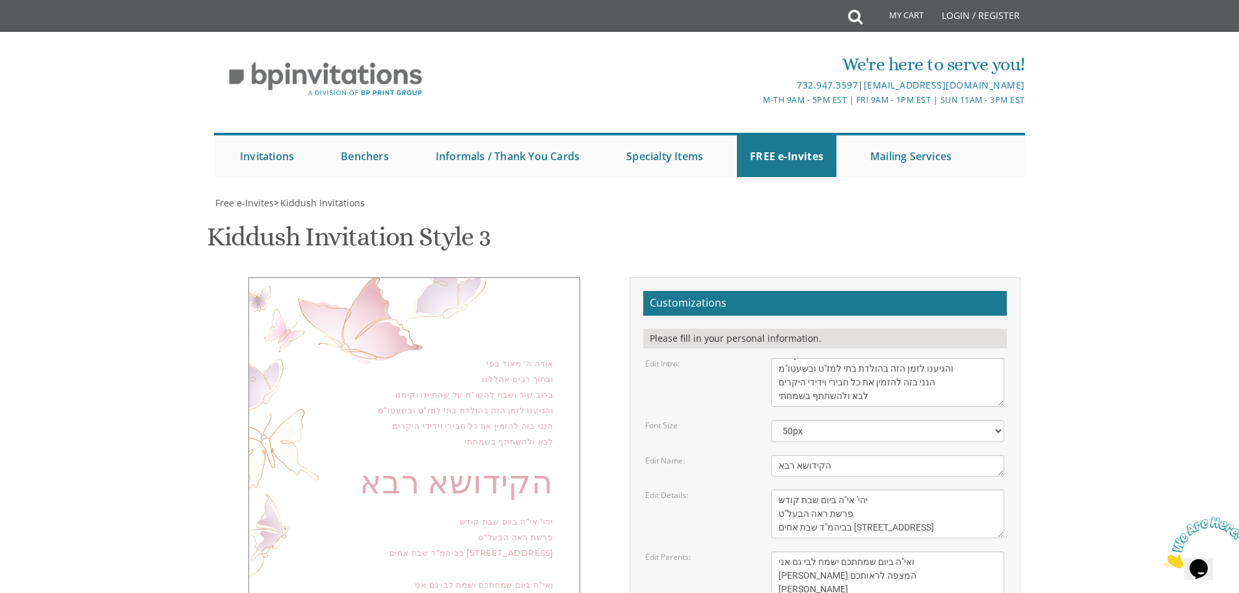
click at [959, 358] on textarea "We would like to invite you to the kiddush of our dear daughter/granddaughter" at bounding box center [887, 382] width 233 height 49
drag, startPoint x: 863, startPoint y: 331, endPoint x: 753, endPoint y: 329, distance: 109.9
click at [753, 455] on div "Edit Name: Nechama" at bounding box center [824, 465] width 379 height 21
click at [894, 489] on textarea "This Shabbos, Parshas Vayigash at our home 120 Central Avenue, Lakewood, NJ" at bounding box center [887, 513] width 233 height 49
drag, startPoint x: 875, startPoint y: 458, endPoint x: 676, endPoint y: 411, distance: 204.5
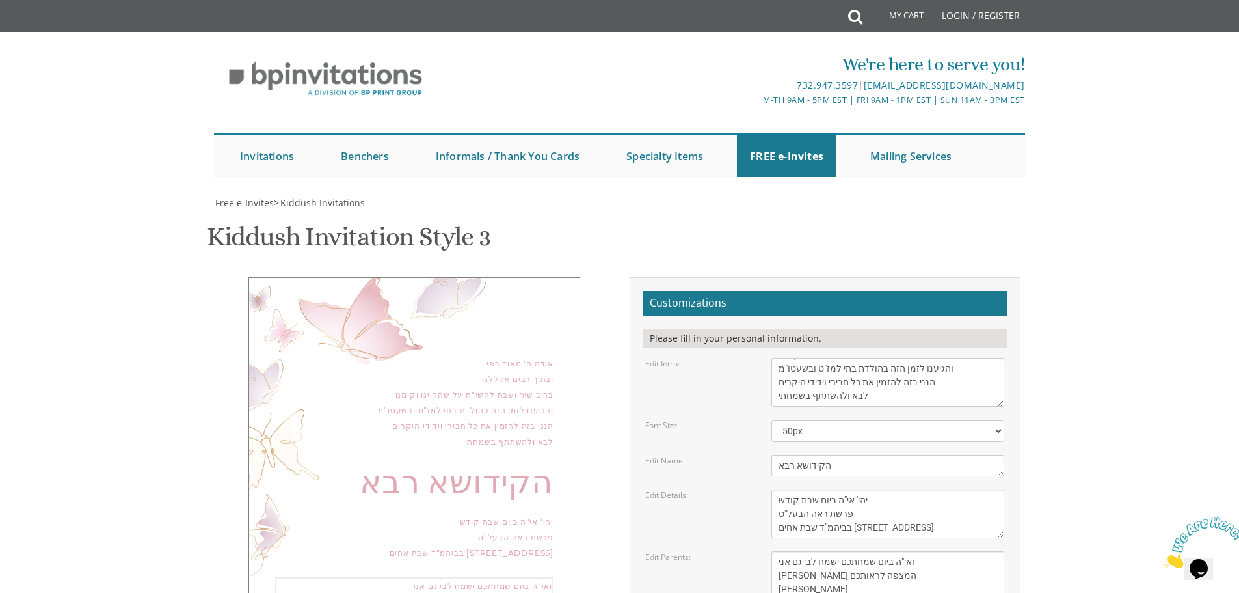
click at [660, 417] on form "Customizations Please fill in your personal information. Edit Intro: We would l…" at bounding box center [825, 503] width 364 height 424
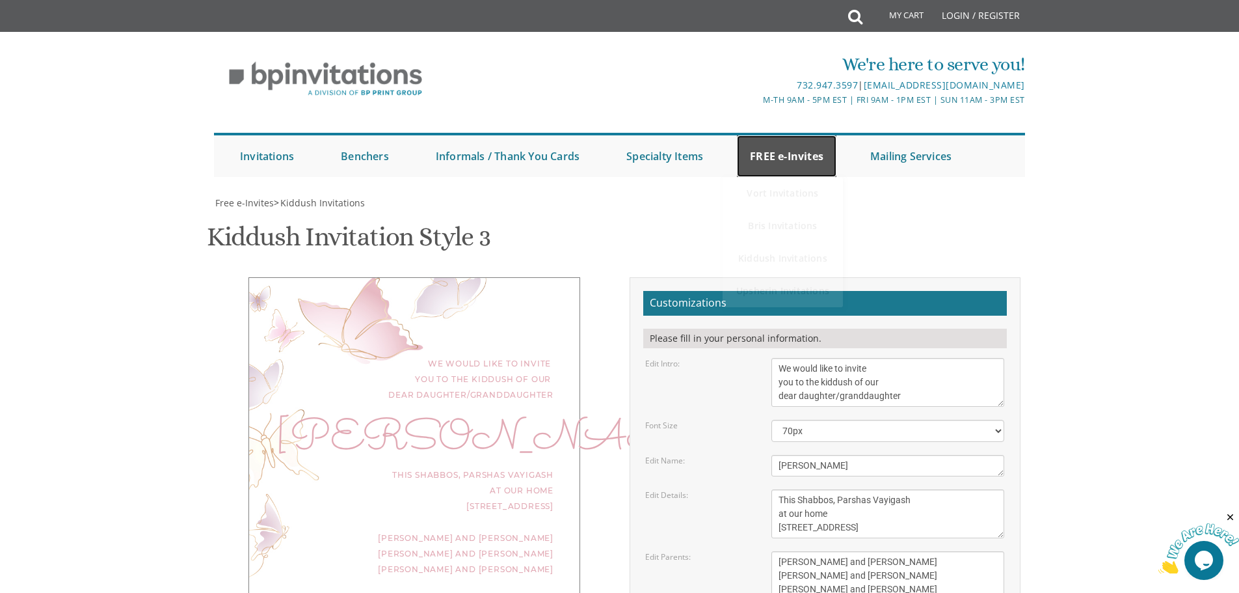
click at [817, 155] on link "FREE e-Invites" at bounding box center [787, 156] width 100 height 42
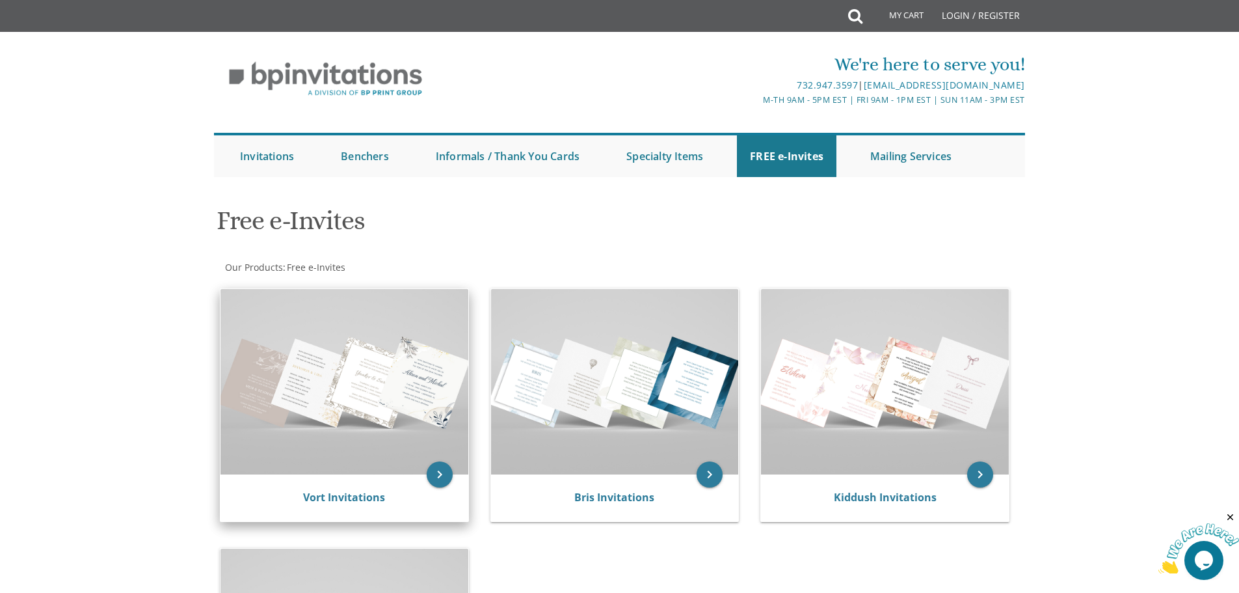
click at [355, 403] on img at bounding box center [345, 381] width 248 height 185
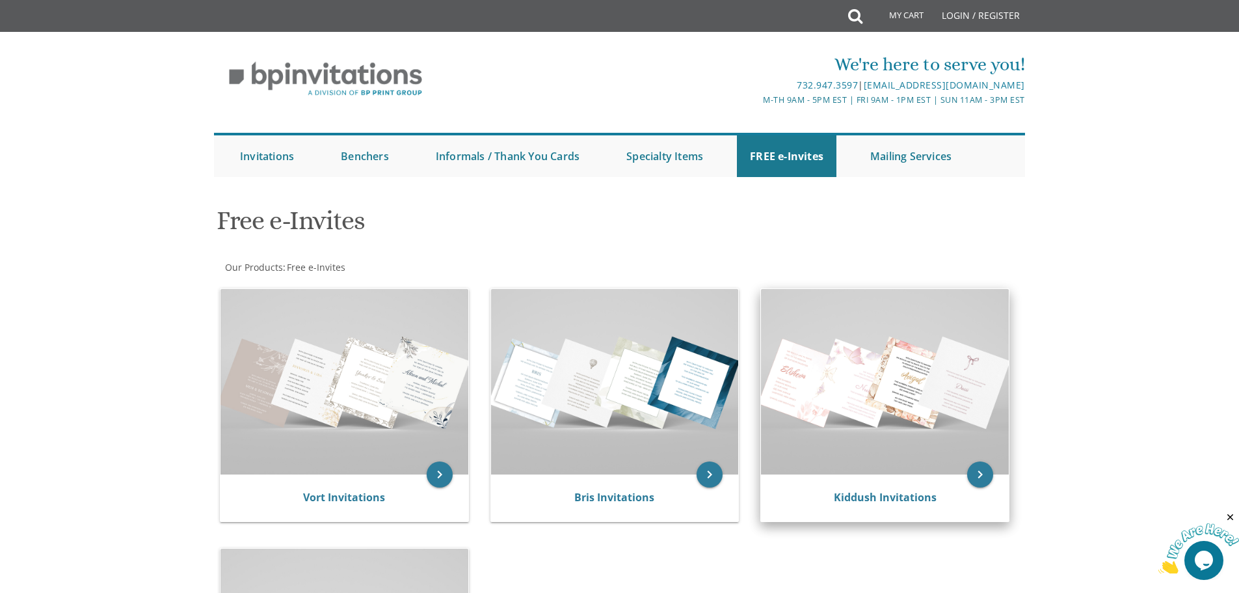
click at [925, 423] on img at bounding box center [885, 381] width 248 height 185
click at [980, 463] on icon "keyboard_arrow_right" at bounding box center [980, 474] width 26 height 26
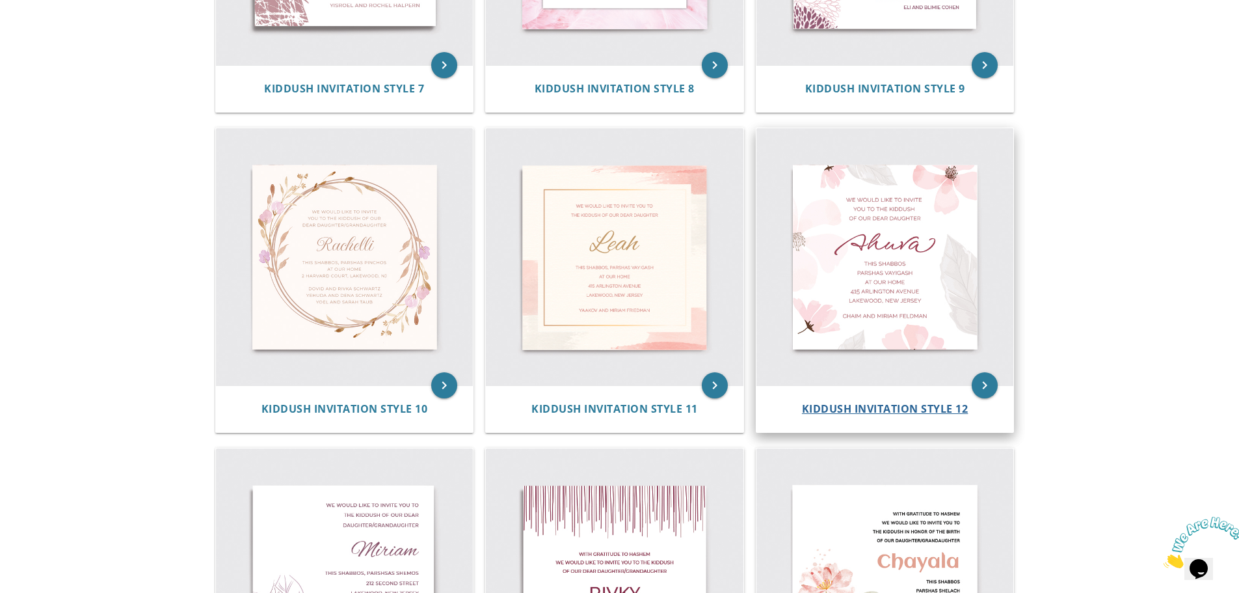
scroll to position [1431, 0]
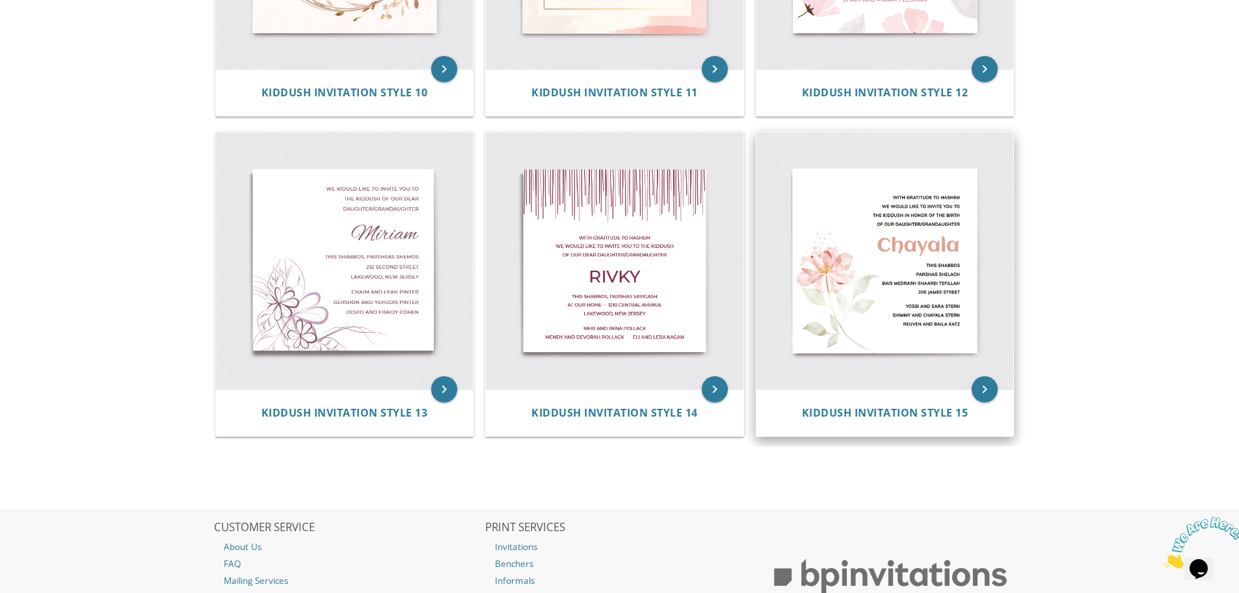
click at [896, 278] on img at bounding box center [885, 261] width 258 height 258
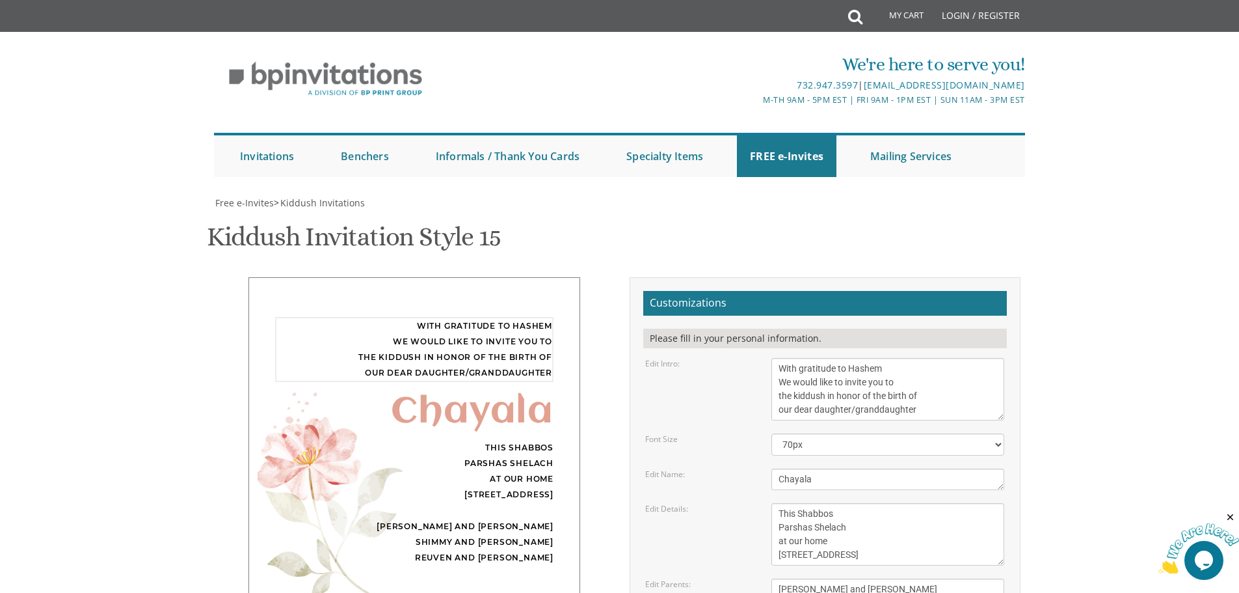
click at [963, 397] on textarea "With gratitude to Hashem We would like to invite you to the kiddush in honor of…" at bounding box center [887, 389] width 233 height 62
paste textarea "אודה ה' מאוד בפי ובתוך רבים אהללנו ברוב שיר ושבח להשי"ת על שהחיינו וקימנו והגיע…"
type textarea "אודה ה' מאוד בפי ובתוך רבים אהללנו ברוב שיר ושבח להשי"ת על שהחיינו וקימנו והגיע…"
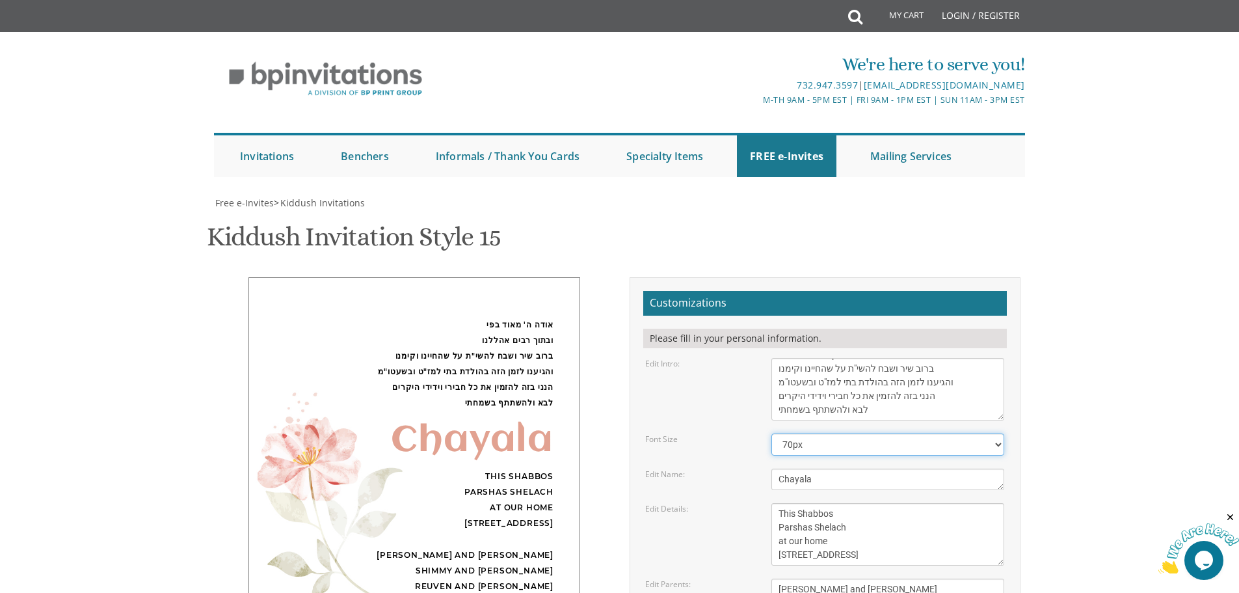
click at [908, 449] on select "40px 50px 60px 70px 80px" at bounding box center [887, 444] width 233 height 22
click at [902, 445] on select "40px 50px 60px 70px 80px" at bounding box center [887, 444] width 233 height 22
select select "50px"
click at [771, 433] on select "40px 50px 60px 70px 80px" at bounding box center [887, 444] width 233 height 22
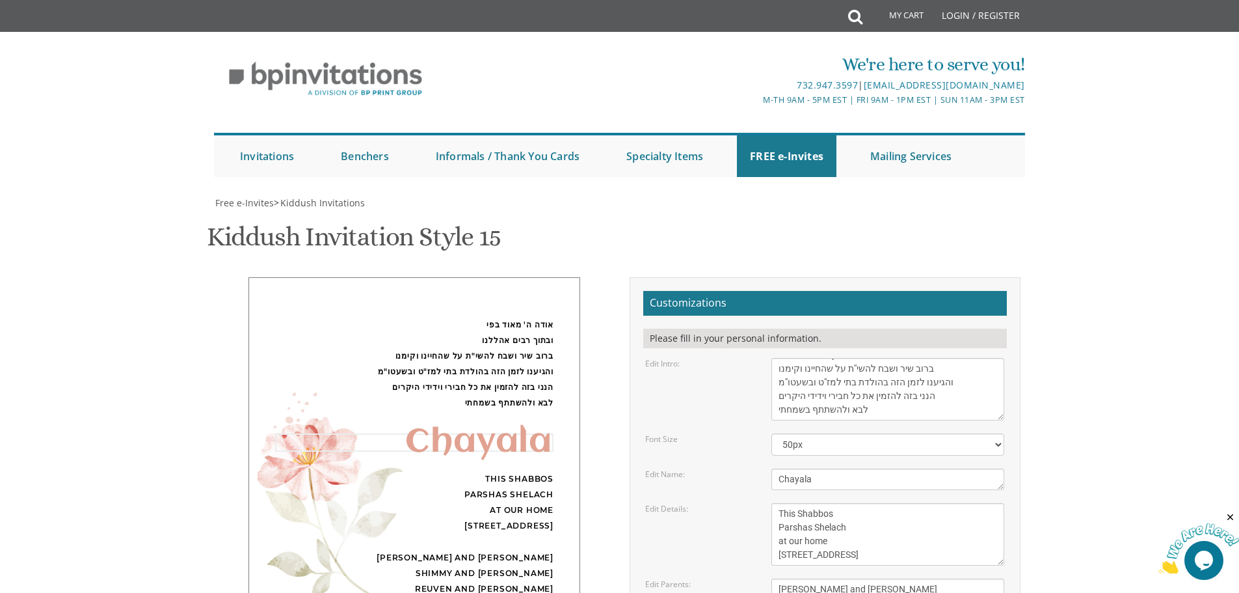
drag, startPoint x: 831, startPoint y: 488, endPoint x: 705, endPoint y: 481, distance: 125.7
click at [706, 483] on div "Edit Name: [GEOGRAPHIC_DATA]" at bounding box center [824, 478] width 379 height 21
paste textarea "הקידושא רבא"
type textarea "הקידושא רבא"
click at [541, 446] on div "הקידושא רבא" at bounding box center [414, 441] width 278 height 16
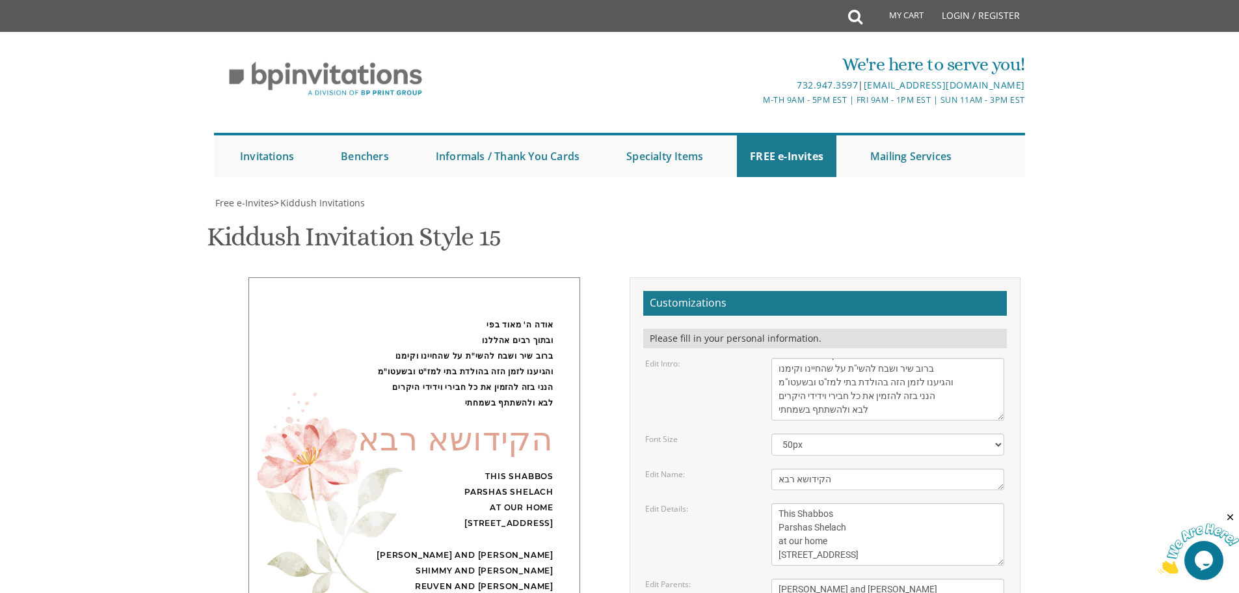
scroll to position [130, 0]
click at [886, 503] on textarea "This Shabbos Parshas Shelach at our home [STREET_ADDRESS]" at bounding box center [887, 534] width 233 height 62
paste textarea "יהי' אי"ה ביום שבת קודש פרשת ראה הבעל"ט בביהמ"ד שבת אחים [STREET_ADDRESS]"
type textarea "יהי' אי"ה ביום שבת קודש פרשת ראה הבעל"ט בביהמ"ד שבת אחים [STREET_ADDRESS]"
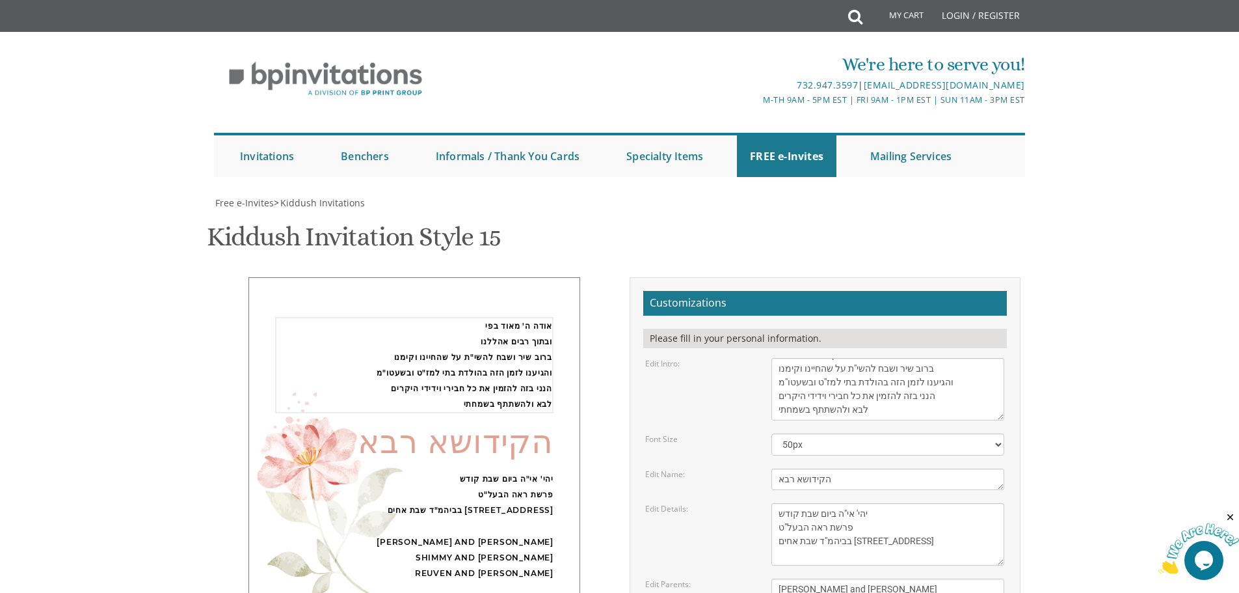
click at [883, 358] on textarea "With gratitude to Hashem We would like to invite you to the kiddush in honor of…" at bounding box center [887, 389] width 233 height 62
click at [906, 578] on textarea "[PERSON_NAME] and [PERSON_NAME] Shimmy and [PERSON_NAME] Reuven and [PERSON_NAM…" at bounding box center [887, 602] width 233 height 49
paste textarea "ואי"ה ביום שמחתכם ישמח לבי גם אני [PERSON_NAME] המצפה לראותכם [PERSON_NAME]"
type textarea "ואי"ה ביום שמחתכם ישמח לבי גם אני [PERSON_NAME] המצפה לראותכם [PERSON_NAME]"
click at [866, 358] on textarea "With gratitude to Hashem We would like to invite you to the kiddush in honor of…" at bounding box center [887, 389] width 233 height 62
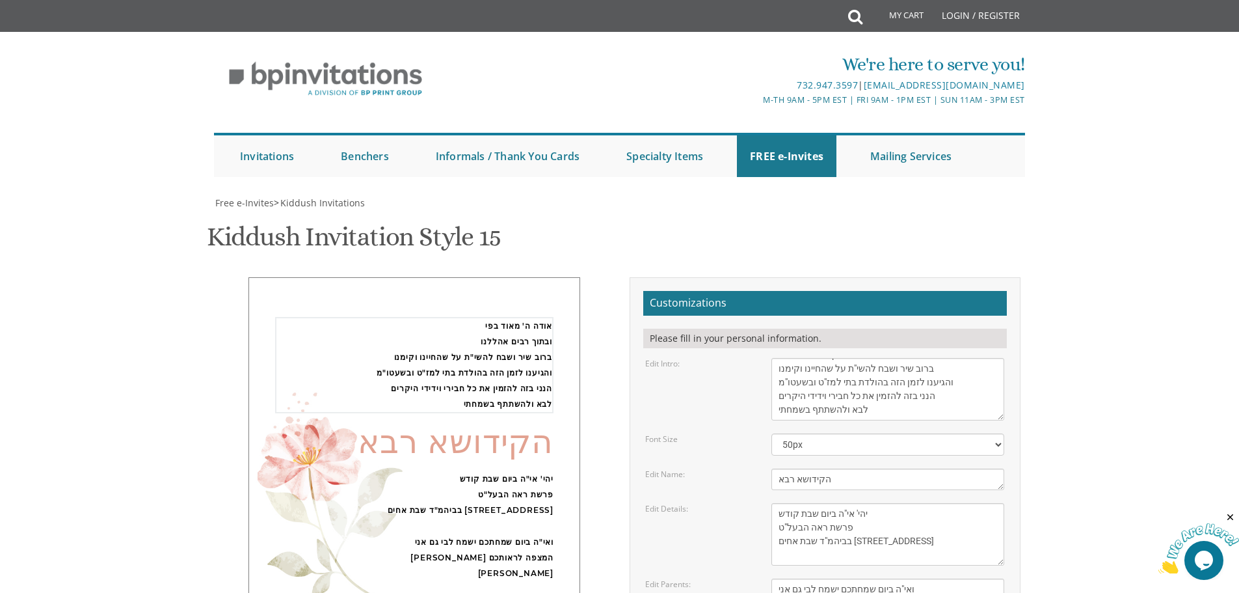
scroll to position [0, 0]
click at [420, 467] on div "אודה ה' מאוד בפי ובתוך רבים אהללנו ברוב שיר ושבח להשי"ת על שהחיינו וקימנו והגיע…" at bounding box center [414, 447] width 332 height 341
